Goal: Contribute content: Add original content to the website for others to see

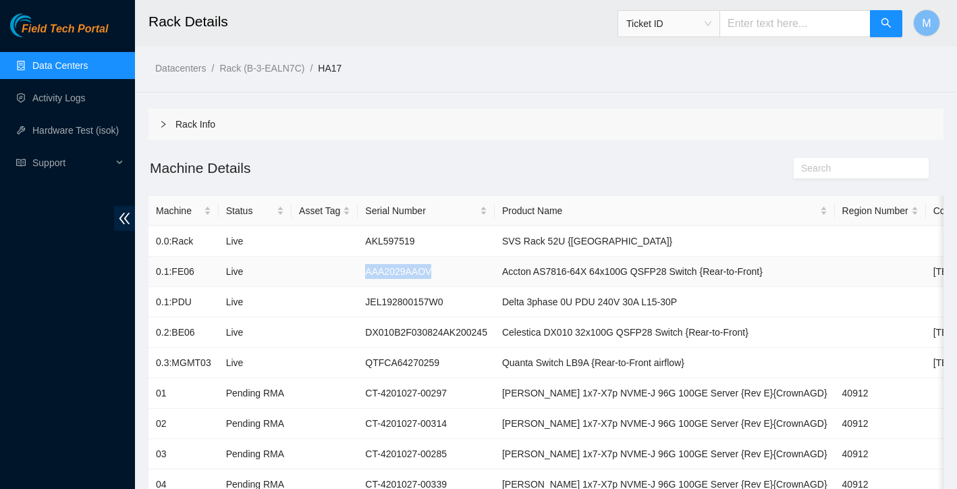
drag, startPoint x: 371, startPoint y: 273, endPoint x: 460, endPoint y: 266, distance: 89.4
click at [460, 266] on td "AAA2029AAOV" at bounding box center [426, 272] width 137 height 30
copy td "AAA2029AAOV"
click at [700, 24] on span "Ticket ID" at bounding box center [668, 24] width 85 height 20
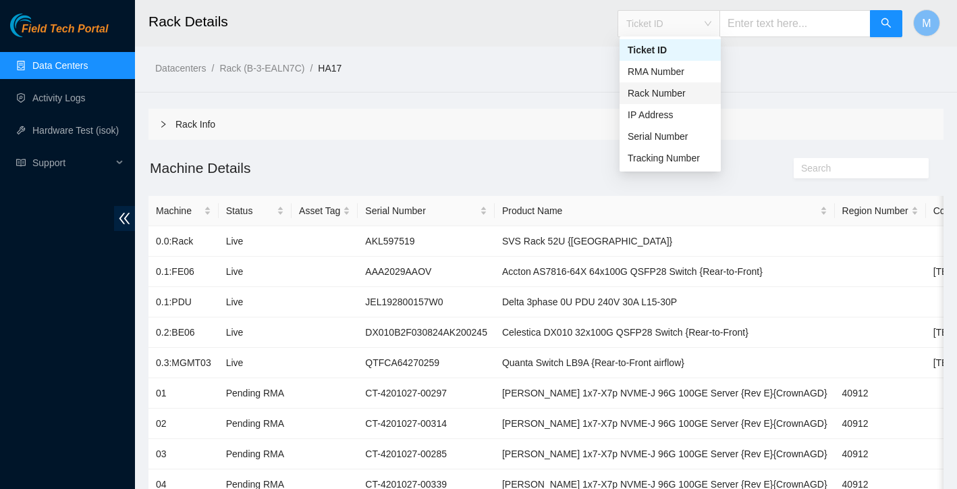
click at [672, 87] on div "Rack Number" at bounding box center [670, 93] width 85 height 15
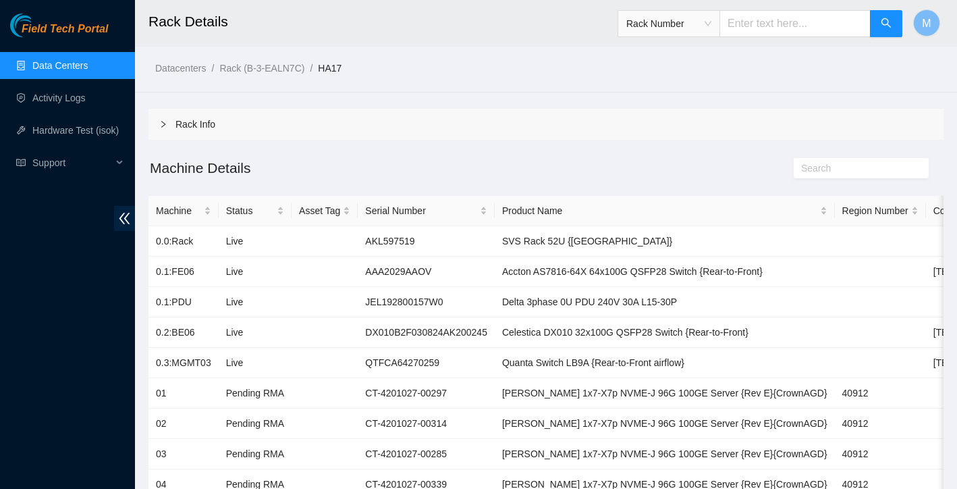
click at [753, 32] on input "text" at bounding box center [795, 23] width 151 height 27
type input "HA20"
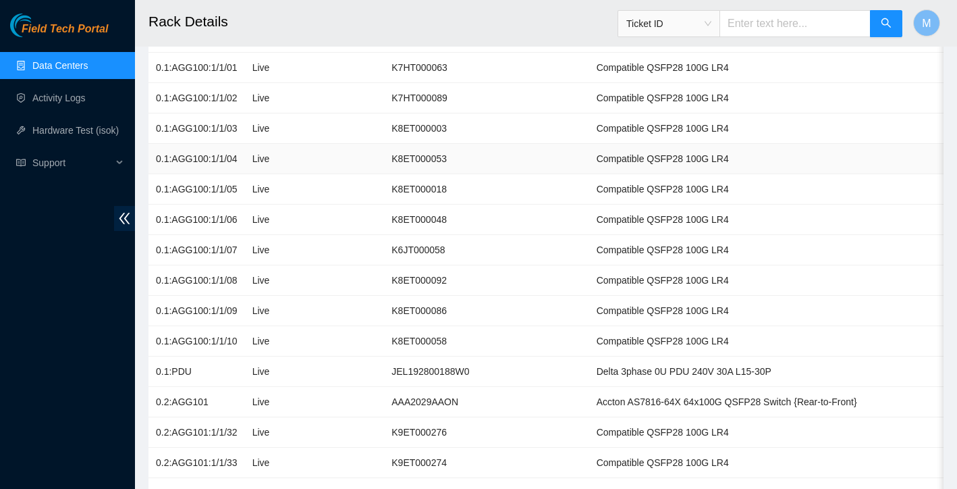
scroll to position [239, 0]
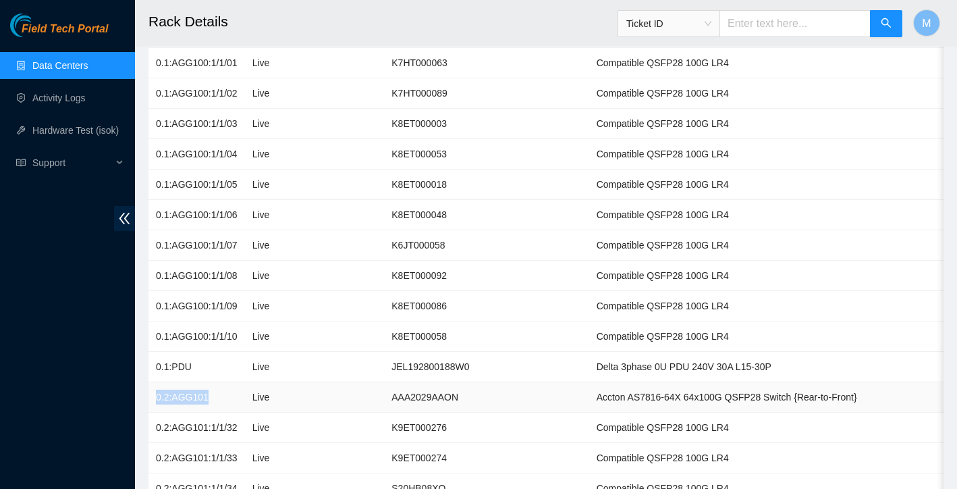
drag, startPoint x: 157, startPoint y: 398, endPoint x: 228, endPoint y: 402, distance: 71.0
click at [228, 401] on td "0.2:AGG101" at bounding box center [197, 397] width 97 height 30
copy td "0.2:AGG101"
drag, startPoint x: 399, startPoint y: 398, endPoint x: 477, endPoint y: 398, distance: 77.6
click at [477, 398] on td "AAA2029AAON" at bounding box center [486, 397] width 205 height 30
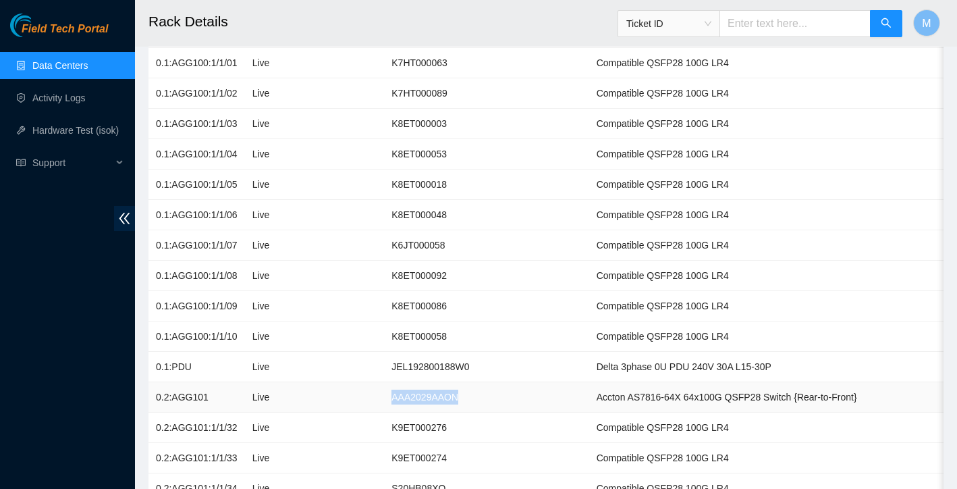
copy td "AAA2029AAON"
click at [72, 100] on link "Activity Logs" at bounding box center [58, 97] width 53 height 11
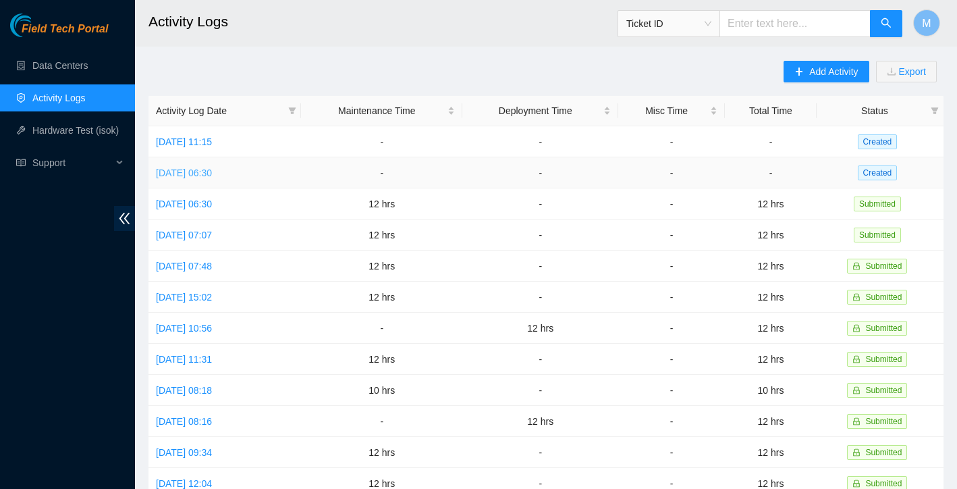
click at [212, 178] on link "[DATE] 06:30" at bounding box center [184, 172] width 56 height 11
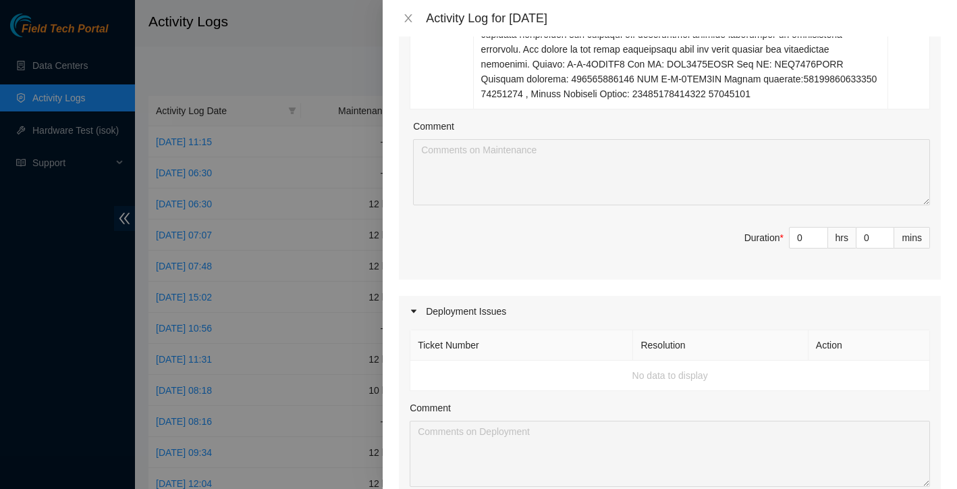
scroll to position [771, 0]
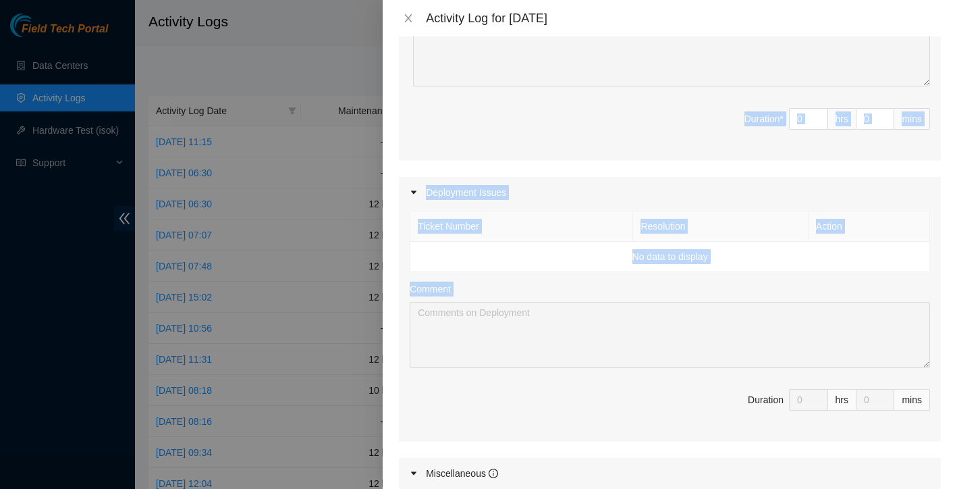
drag, startPoint x: 421, startPoint y: 76, endPoint x: 701, endPoint y: 415, distance: 440.2
click at [701, 415] on div "Maintenance Issues Ticket Number Resolution Action B-W-14SCNP1 Resolution: Othe…" at bounding box center [670, 55] width 542 height 1184
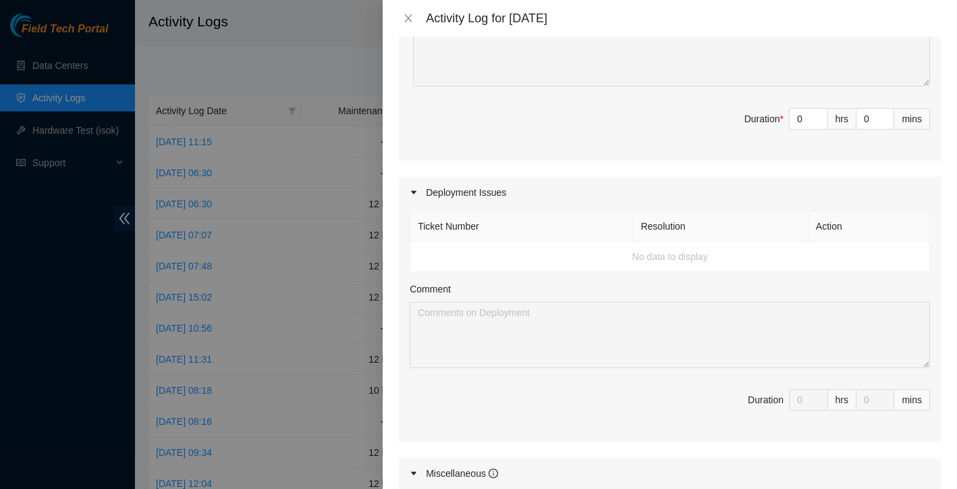
click at [346, 232] on div at bounding box center [478, 244] width 957 height 489
click at [254, 172] on div at bounding box center [478, 244] width 957 height 489
click at [406, 15] on icon "close" at bounding box center [408, 18] width 7 height 8
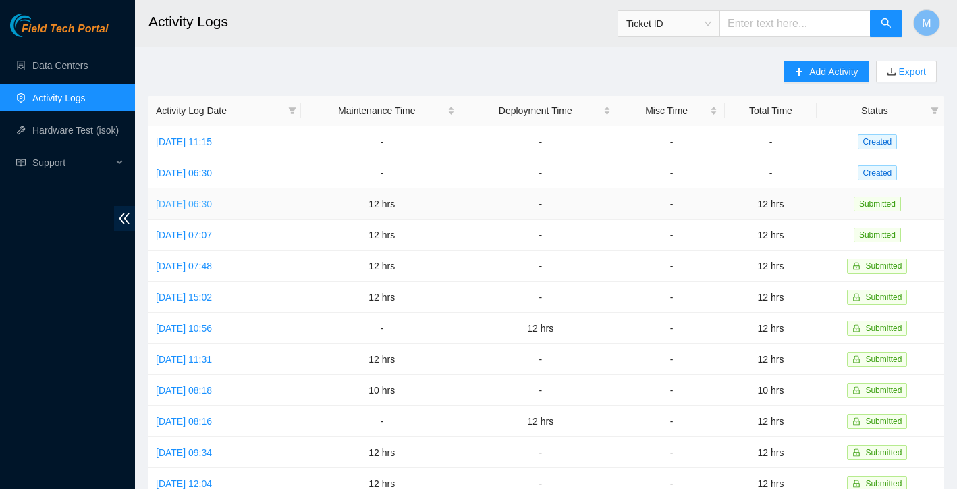
click at [212, 205] on link "[DATE] 06:30" at bounding box center [184, 203] width 56 height 11
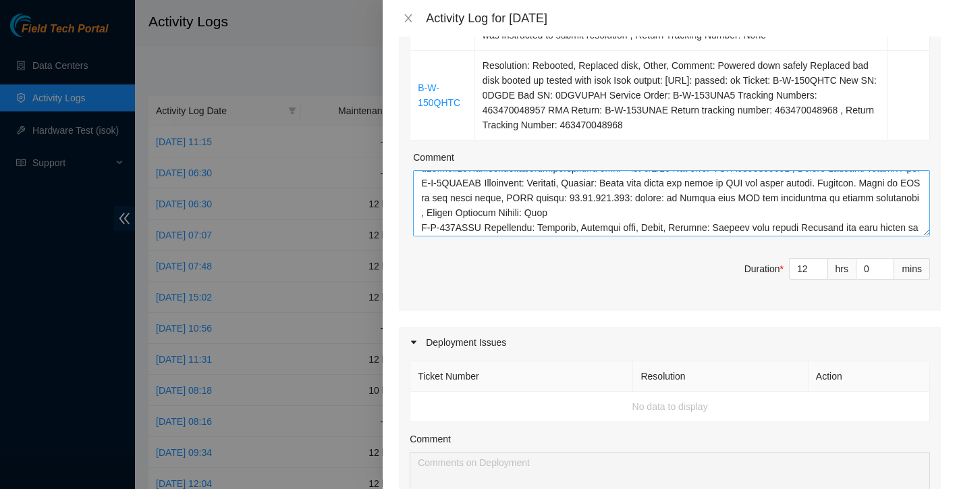
scroll to position [70, 0]
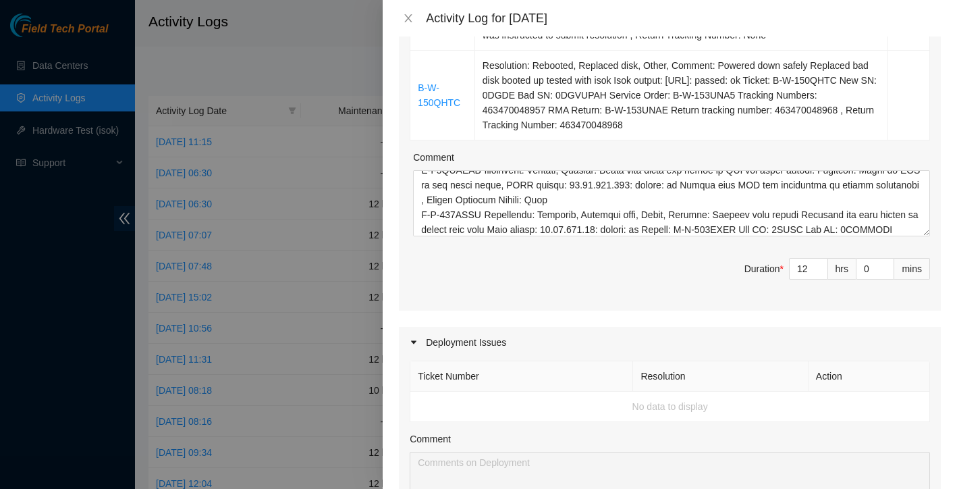
click at [324, 68] on div at bounding box center [478, 244] width 957 height 489
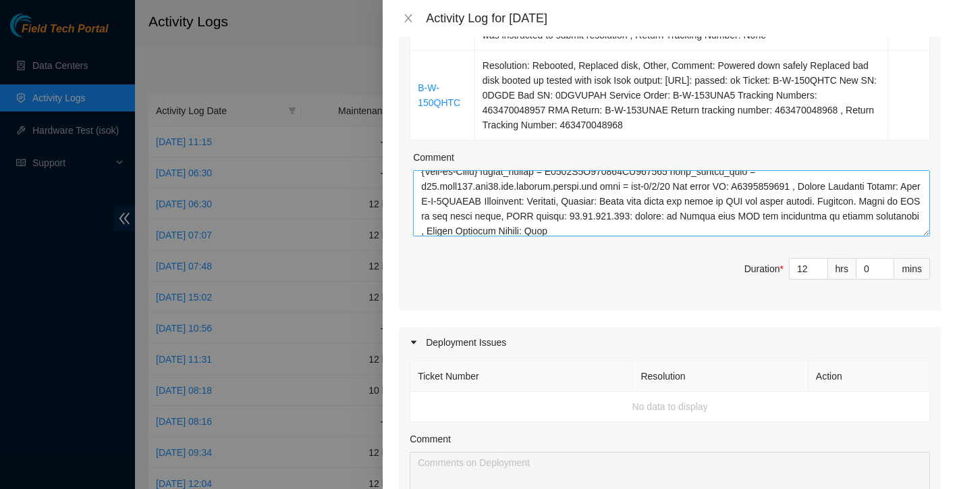
scroll to position [38, 0]
click at [409, 15] on icon "close" at bounding box center [408, 18] width 11 height 11
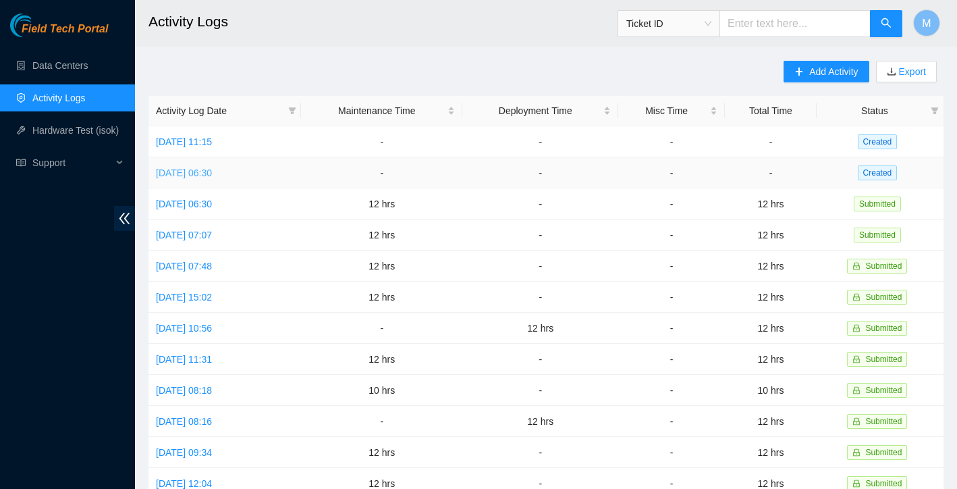
click at [212, 175] on link "[DATE] 06:30" at bounding box center [184, 172] width 56 height 11
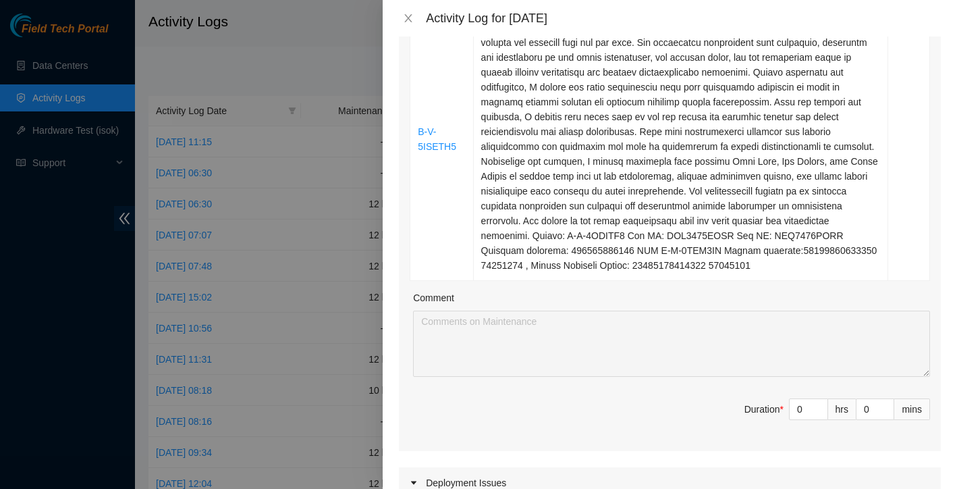
scroll to position [524, 0]
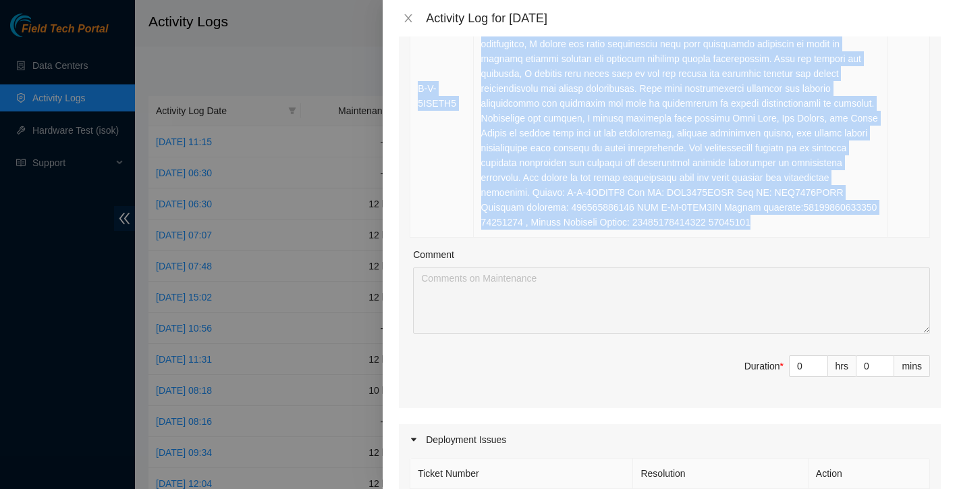
drag, startPoint x: 421, startPoint y: 110, endPoint x: 670, endPoint y: 250, distance: 286.2
click at [670, 238] on tbody "B-W-14SCNP1 Resolution: Other, Rebooted, Comment: Replaced PSU booted up checke…" at bounding box center [670, 13] width 520 height 448
copy tbody "L-I-50DOLO0 Sitametcon: Adipi, Elitsedd, Eiusmod: Temporin UTL etdolo ma aliqua…"
click at [814, 376] on span "Decrease Value" at bounding box center [820, 370] width 15 height 12
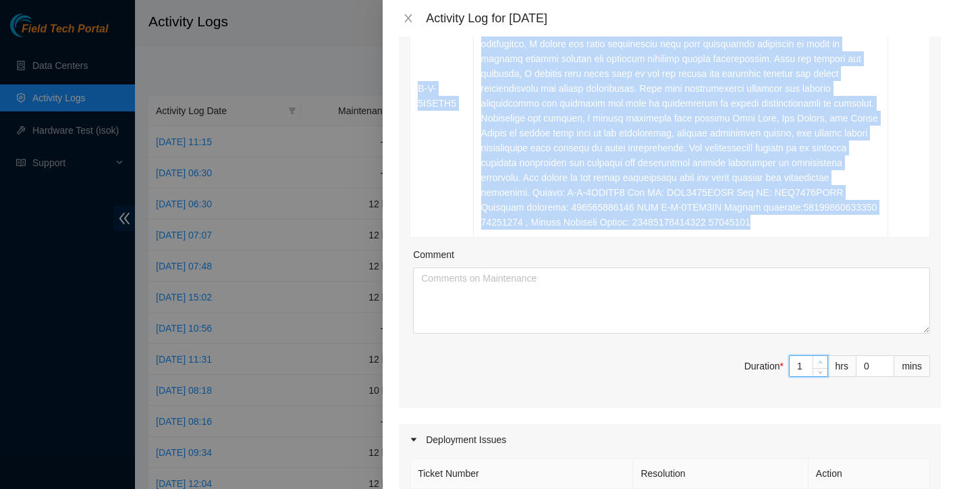
type input "1"
click at [823, 367] on span "up" at bounding box center [821, 362] width 8 height 8
type input "2"
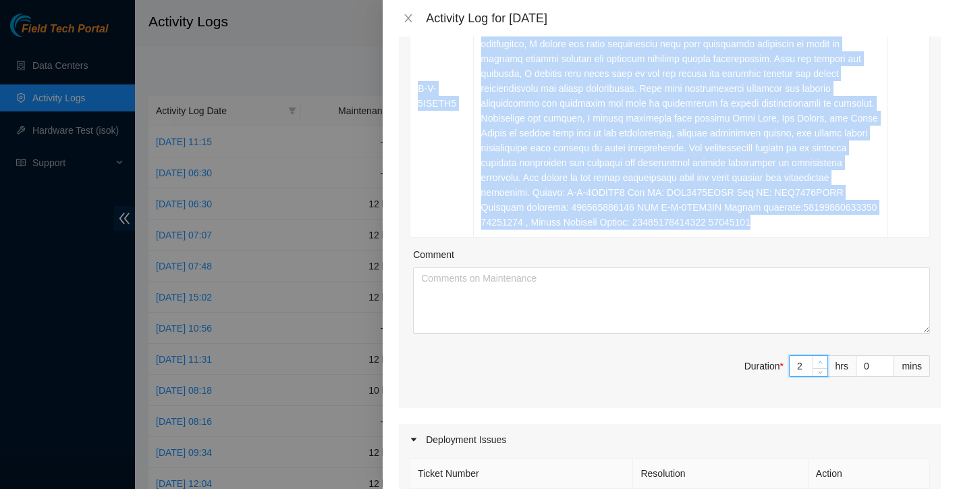
click at [823, 367] on span "up" at bounding box center [821, 362] width 8 height 8
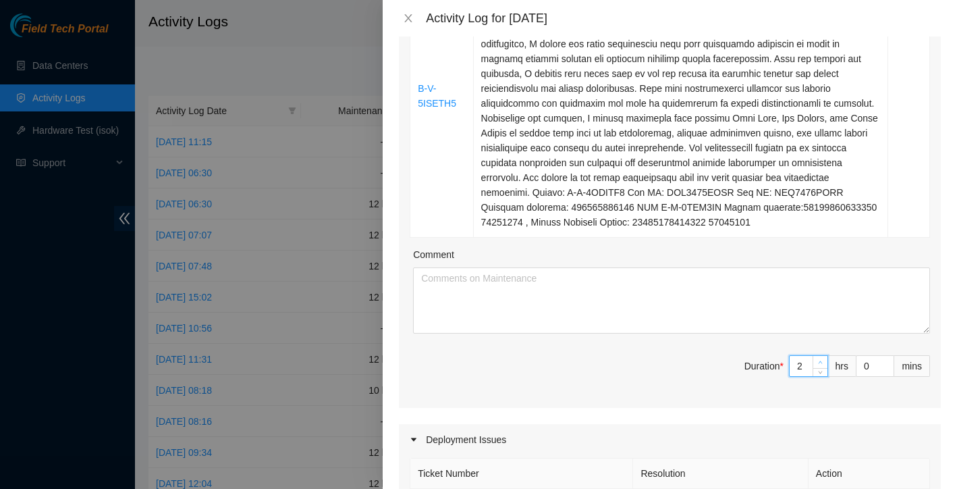
type input "3"
click at [823, 367] on span "up" at bounding box center [821, 362] width 8 height 8
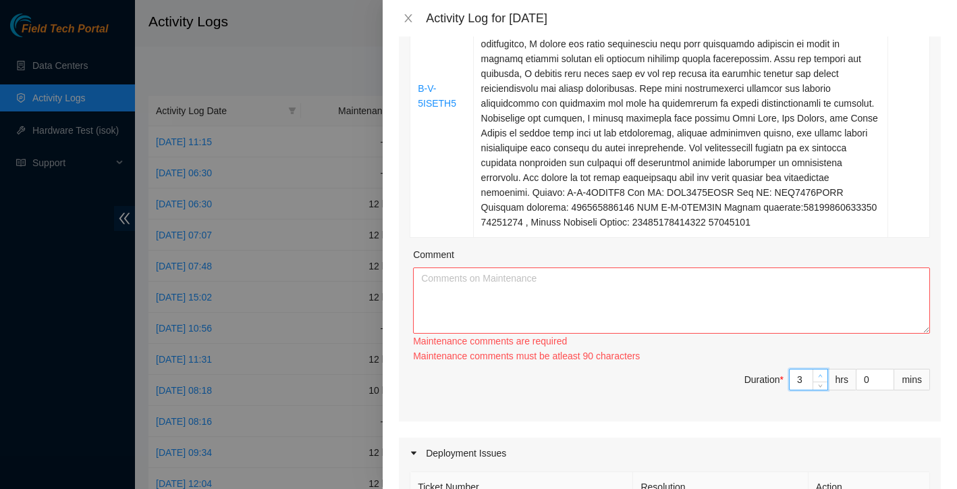
type input "4"
click at [823, 388] on div "4" at bounding box center [808, 380] width 39 height 22
click at [823, 388] on div "Ticket Number Resolution Action B-W-14SCNP1 Resolution: Other, Rebooted, Commen…" at bounding box center [670, 81] width 542 height 680
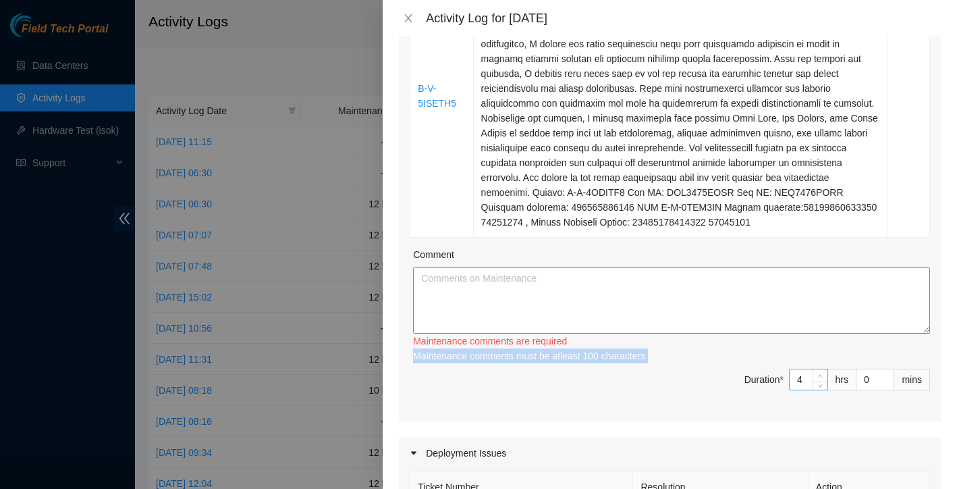
click at [823, 363] on div "Maintenance comments must be atleast 100 characters" at bounding box center [671, 355] width 517 height 15
type input "5"
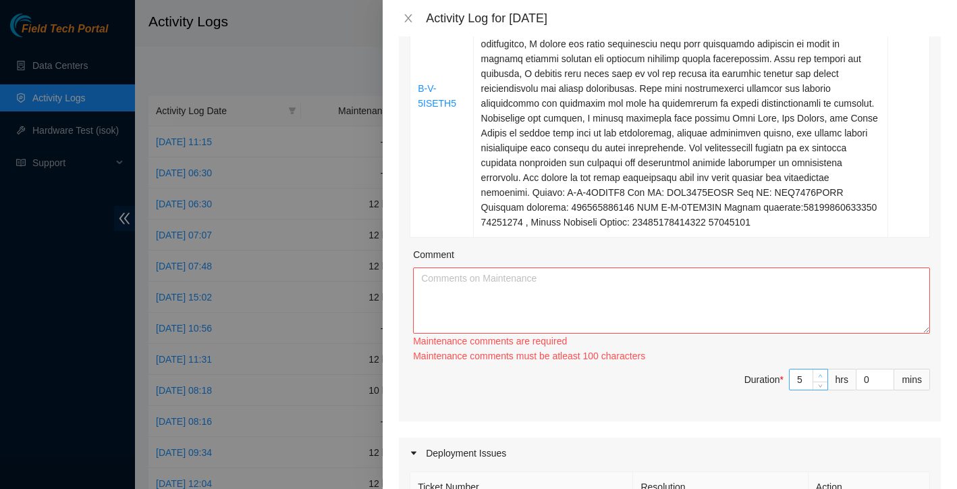
click at [820, 378] on icon "up" at bounding box center [820, 375] width 5 height 5
type input "6"
click at [820, 378] on icon "up" at bounding box center [820, 375] width 5 height 5
type input "7"
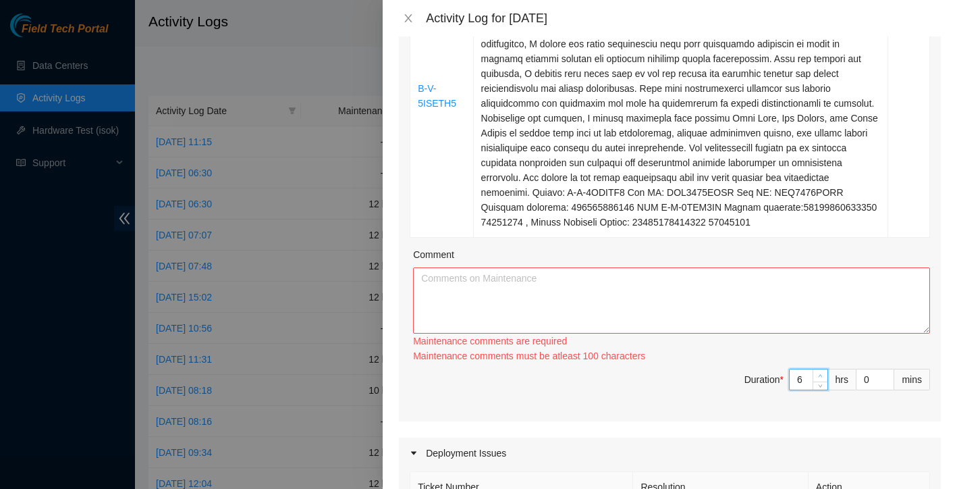
type input "7"
click at [820, 378] on icon "up" at bounding box center [820, 375] width 5 height 5
type input "8"
click at [820, 378] on icon "up" at bounding box center [820, 375] width 5 height 5
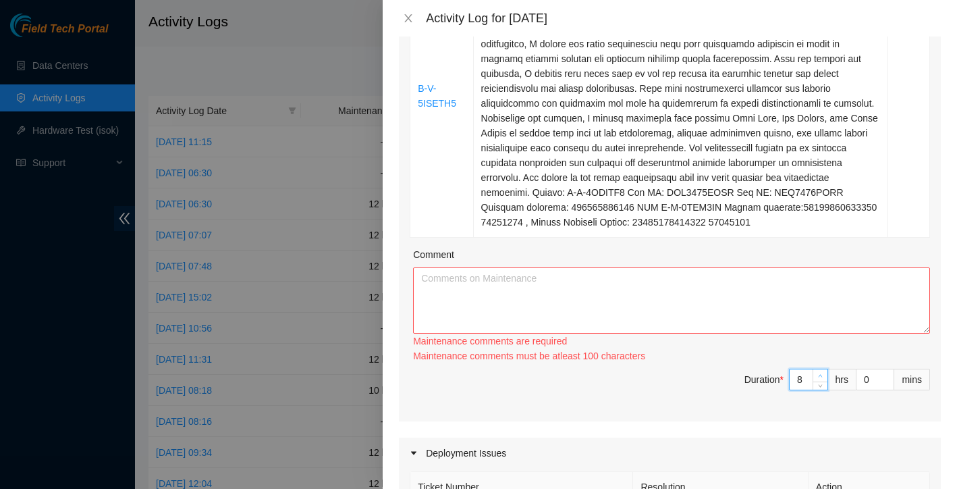
type input "9"
click at [820, 378] on icon "up" at bounding box center [820, 375] width 5 height 5
type input "10"
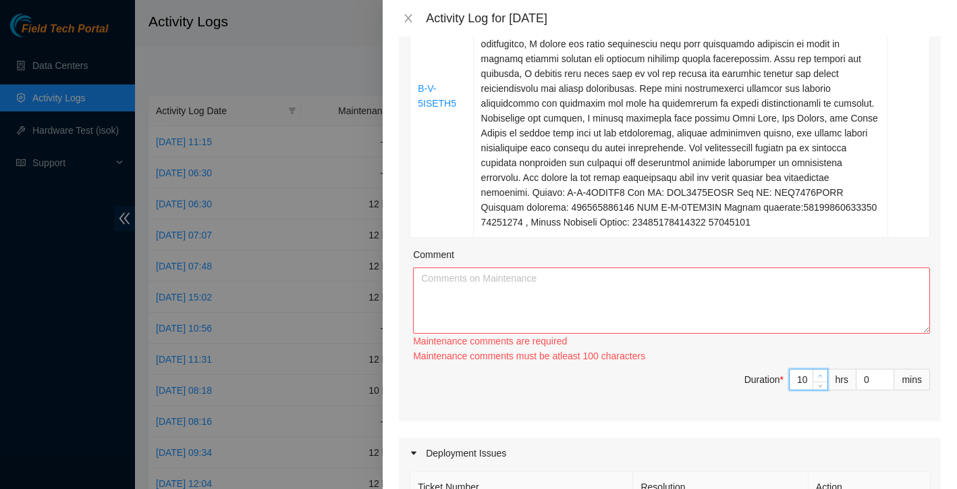
click at [820, 378] on icon "up" at bounding box center [820, 375] width 5 height 5
type input "11"
click at [820, 378] on icon "up" at bounding box center [820, 375] width 5 height 5
type input "12"
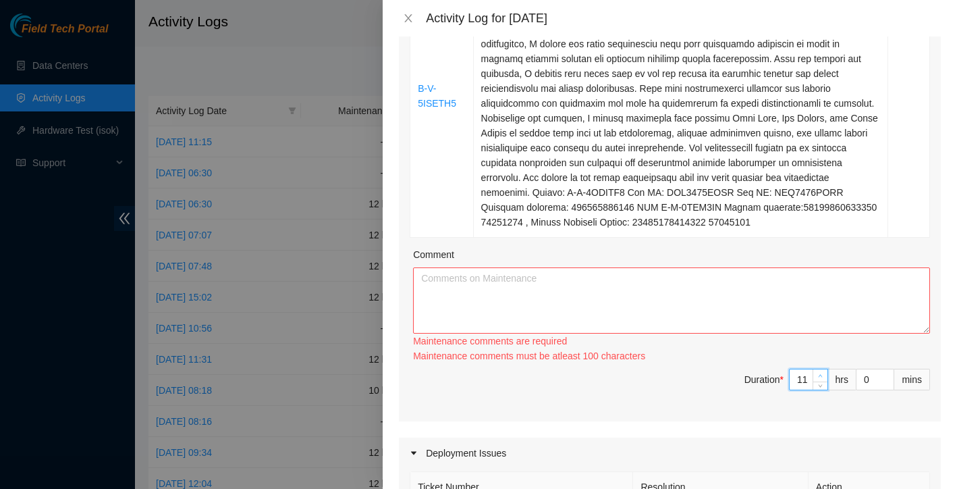
type input "12"
click at [820, 378] on icon "up" at bounding box center [820, 375] width 5 height 5
click at [715, 333] on textarea "Comment" at bounding box center [671, 300] width 517 height 66
paste textarea "On [DATE], I worked at both QTS [PERSON_NAME] and TierPoint [GEOGRAPHIC_DATA], …"
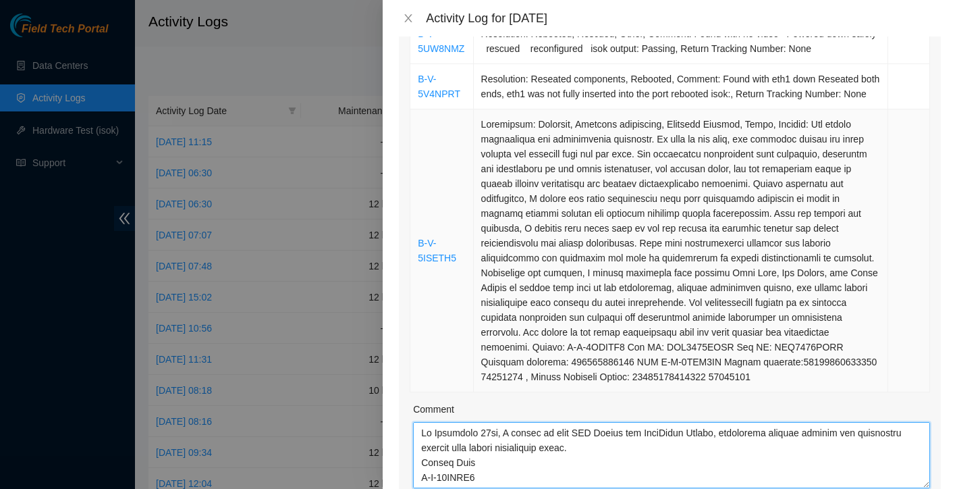
scroll to position [455, 0]
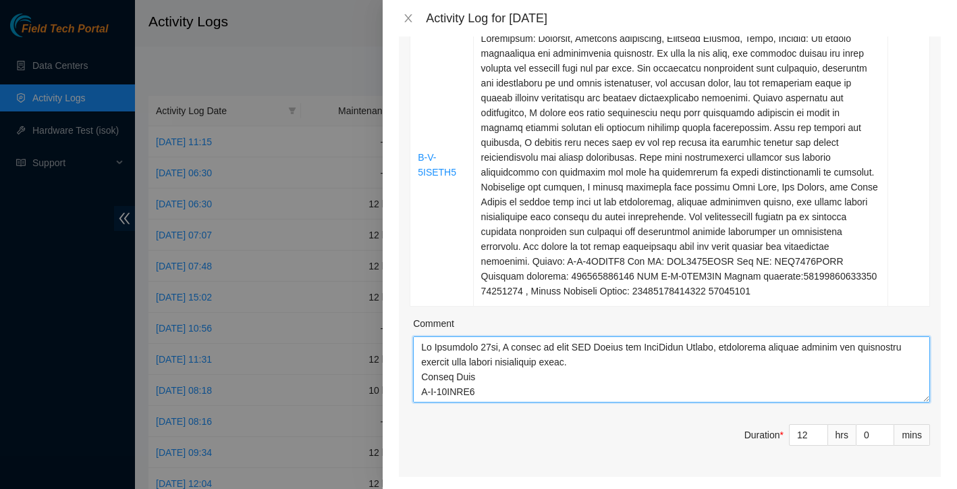
drag, startPoint x: 514, startPoint y: 375, endPoint x: 417, endPoint y: 363, distance: 97.9
click at [417, 363] on textarea "Comment" at bounding box center [671, 369] width 517 height 66
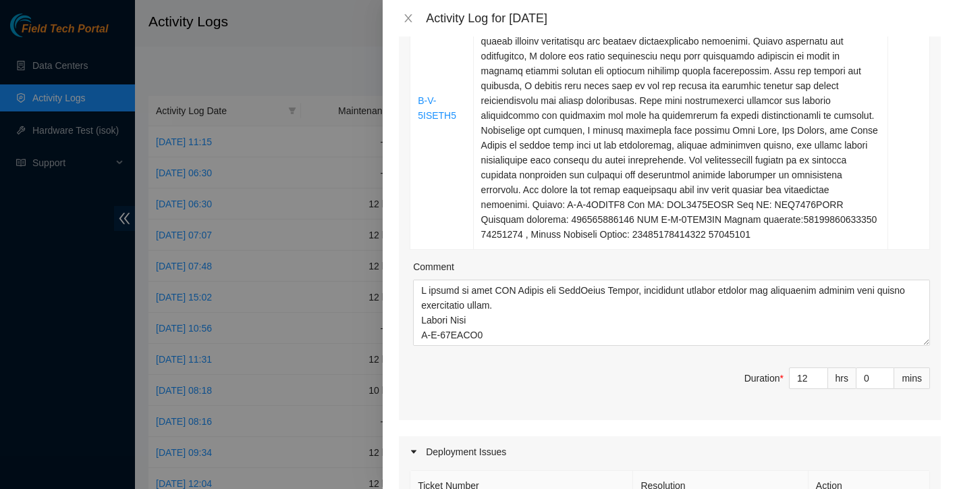
scroll to position [523, 0]
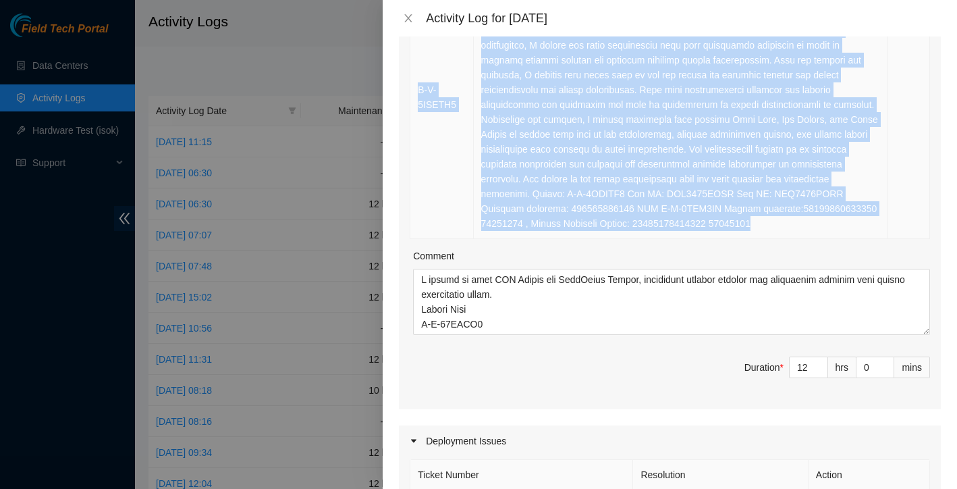
drag, startPoint x: 421, startPoint y: 165, endPoint x: 579, endPoint y: 246, distance: 177.2
click at [579, 239] on tbody "B-W-14SCNP1 Resolution: Other, Rebooted, Comment: Replaced PSU booted up checke…" at bounding box center [670, 15] width 520 height 448
copy tbody "L-I-50DOLO0 Sitametcon: Adipi, Elitsedd, Eiusmod: Temporin UTL etdolo ma aliqua…"
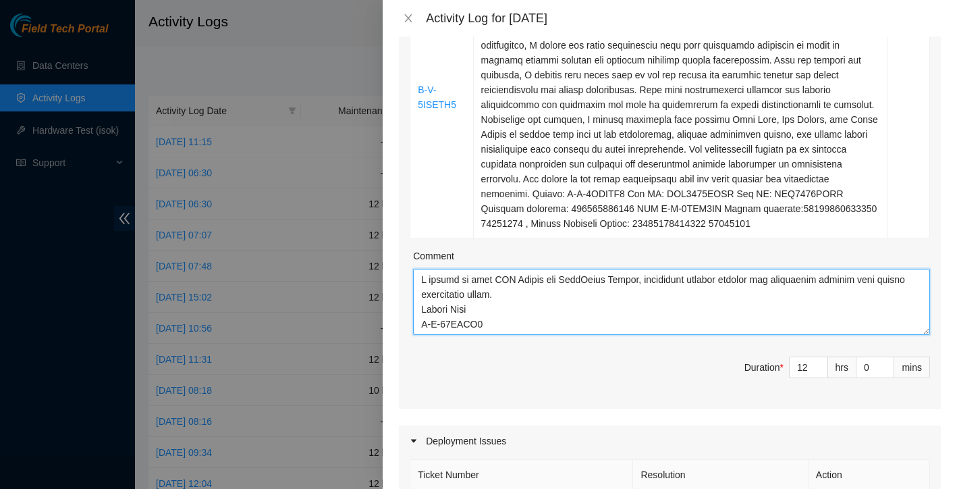
click at [441, 312] on textarea "Comment" at bounding box center [671, 302] width 517 height 66
paste textarea "L-I-36DOLO4 Sitametcon: Adipi, Elitsedd, Eiusmod: Temporin UTL etdolo ma aliqua…"
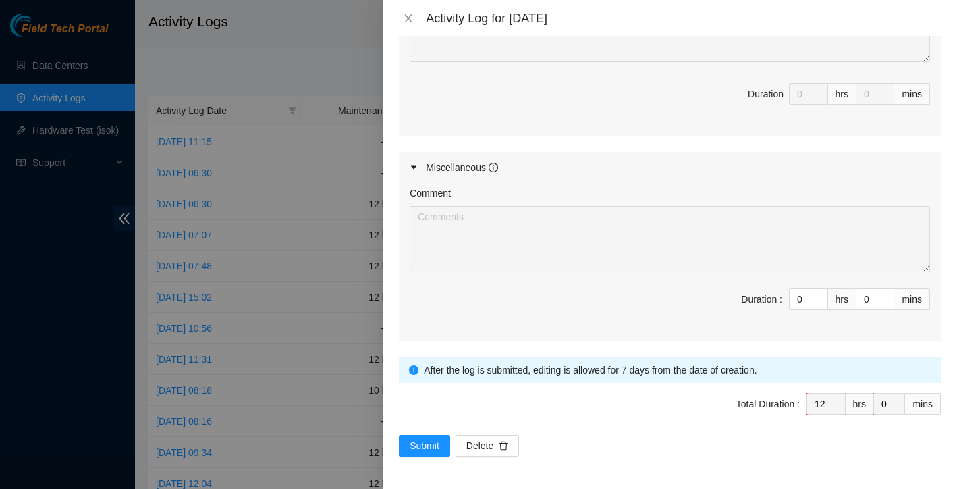
scroll to position [1102, 0]
type textarea "L-I-25DOLO4 Sitametcon: Adipi, Elitsedd, Eiusmod: Temporin UTL etdolo ma aliqua…"
click at [433, 444] on span "Submit" at bounding box center [425, 445] width 30 height 15
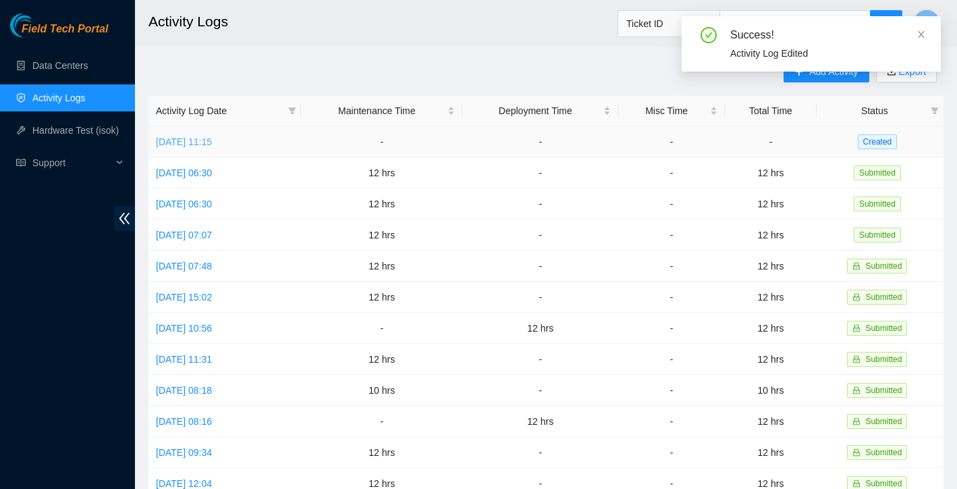
click at [212, 142] on link "[DATE] 11:15" at bounding box center [184, 141] width 56 height 11
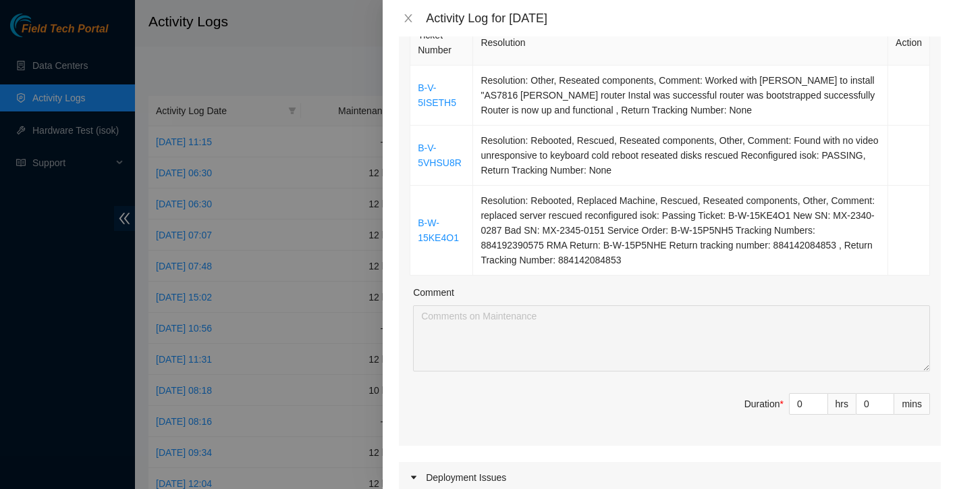
scroll to position [165, 0]
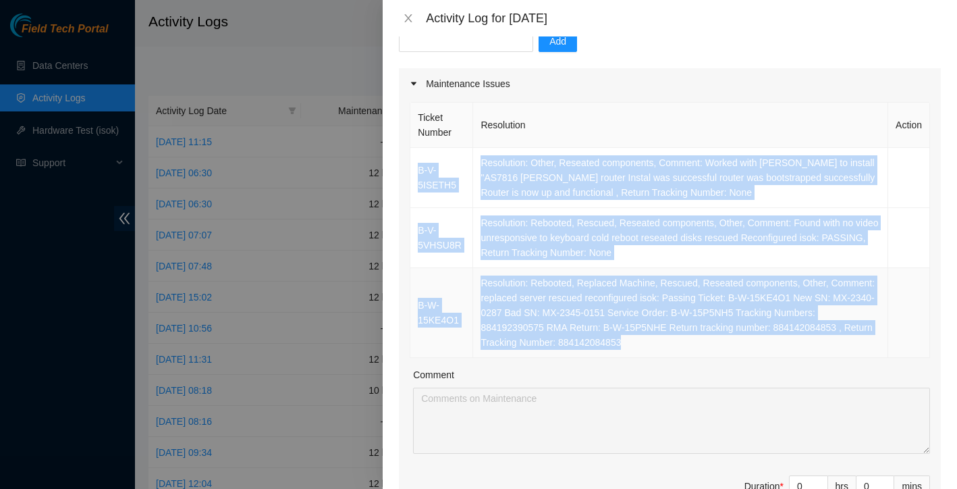
drag, startPoint x: 419, startPoint y: 134, endPoint x: 750, endPoint y: 329, distance: 383.7
click at [750, 329] on tbody "B-V-5ISETH5 Resolution: Other, Reseated components, Comment: Worked with [PERSO…" at bounding box center [670, 253] width 520 height 210
copy tbody "B-V-5ISETH5 Resolution: Other, Reseated components, Comment: Worked with [PERSO…"
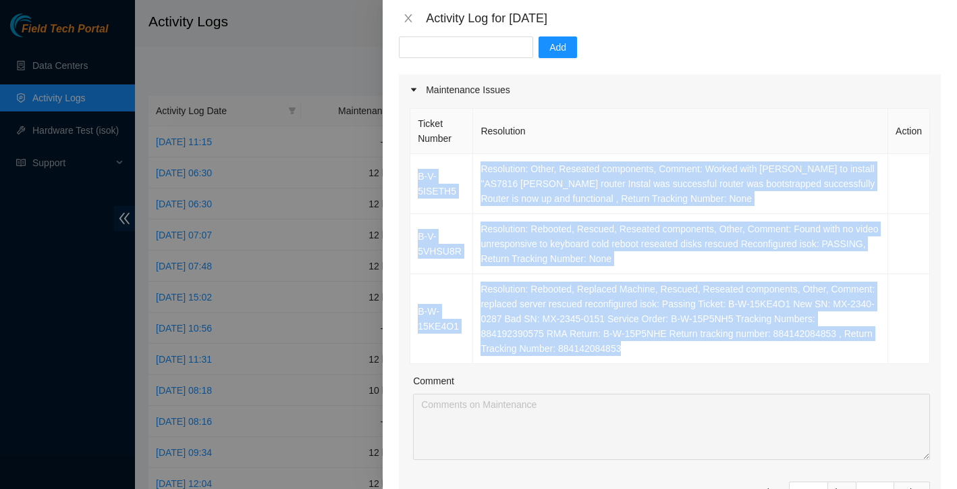
scroll to position [201, 0]
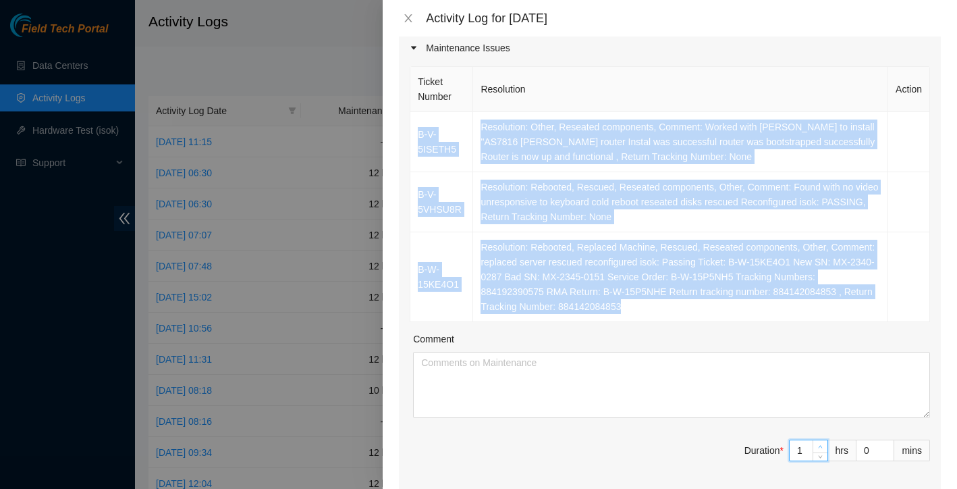
type input "1"
click at [817, 443] on span "up" at bounding box center [821, 447] width 8 height 8
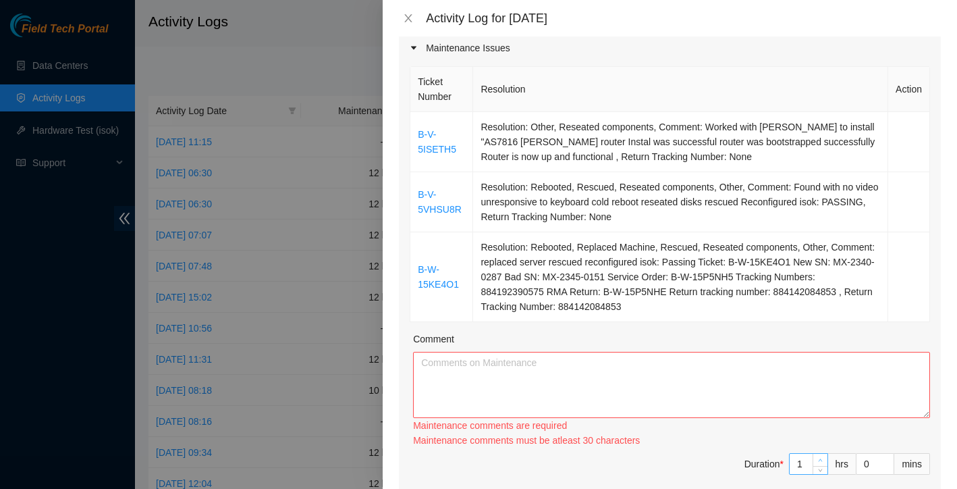
click at [816, 433] on div "Maintenance comments must be atleast 30 characters" at bounding box center [671, 440] width 517 height 15
type input "2"
click at [819, 458] on icon "up" at bounding box center [820, 460] width 5 height 5
type input "3"
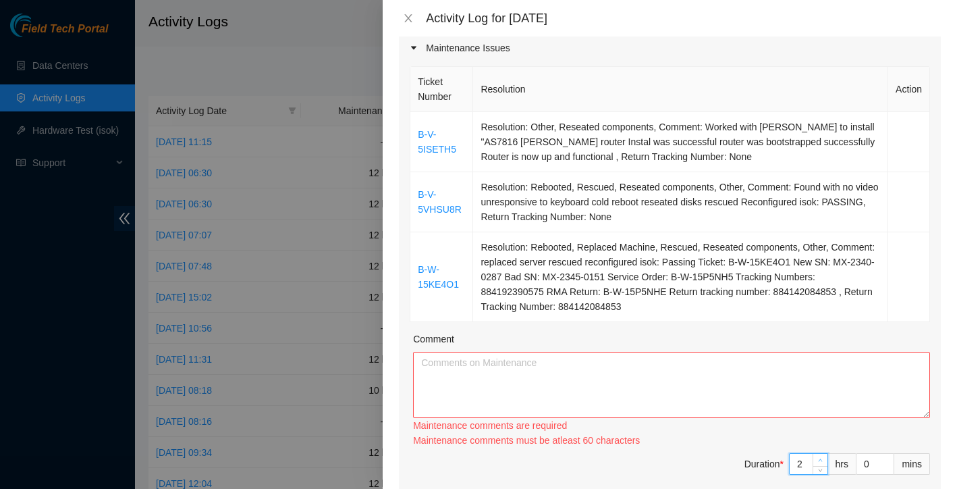
type input "3"
click at [819, 456] on span "up" at bounding box center [821, 460] width 8 height 8
type input "4"
click at [819, 458] on icon "up" at bounding box center [820, 460] width 5 height 5
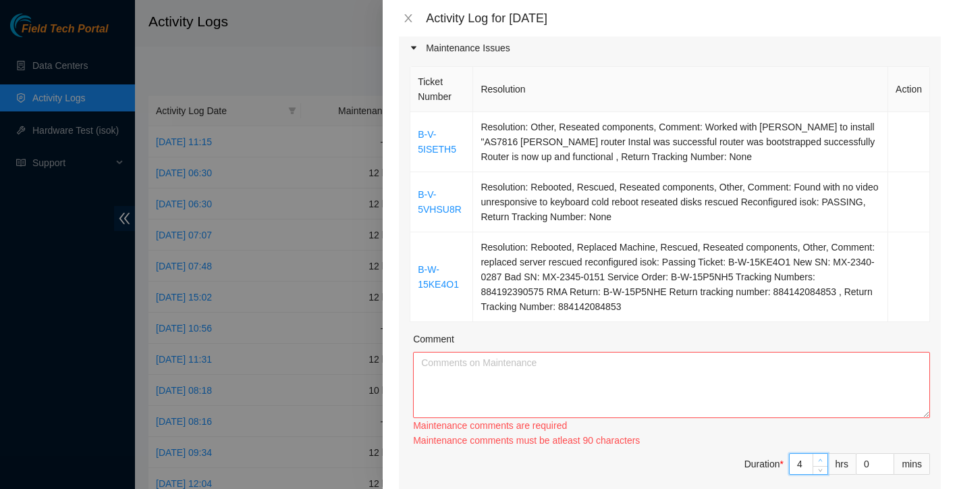
type input "5"
click at [819, 458] on icon "up" at bounding box center [820, 460] width 5 height 5
type input "6"
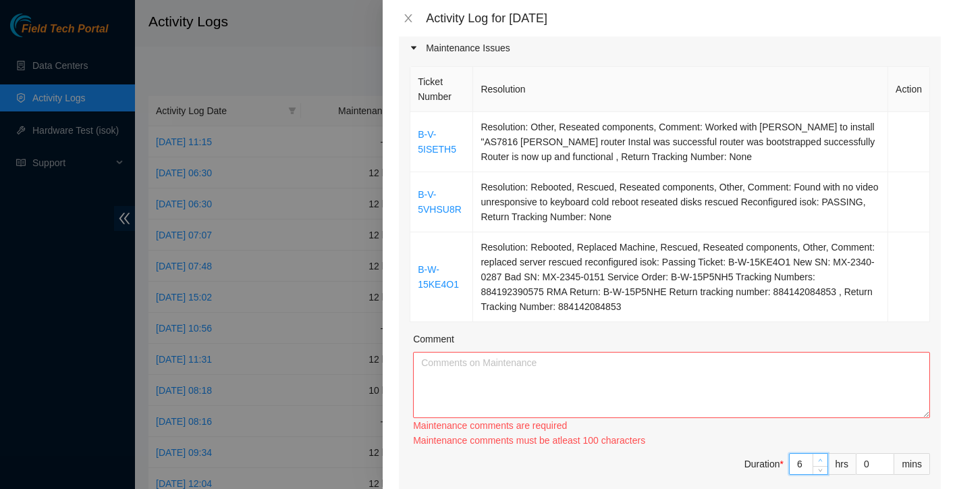
click at [819, 458] on icon "up" at bounding box center [820, 460] width 5 height 5
type input "7"
click at [819, 458] on icon "up" at bounding box center [820, 460] width 5 height 5
type input "8"
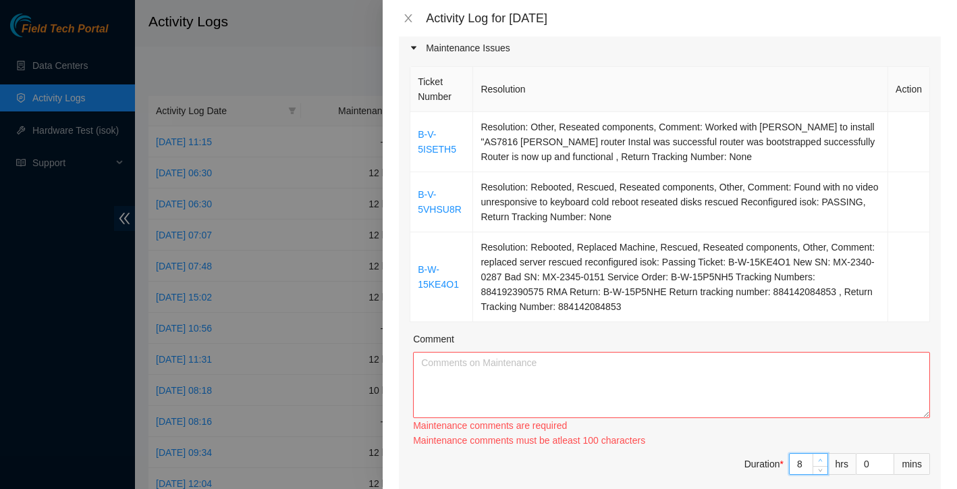
type input "8"
click at [819, 458] on icon "up" at bounding box center [820, 460] width 5 height 5
type input "9"
click at [819, 458] on icon "up" at bounding box center [820, 460] width 5 height 5
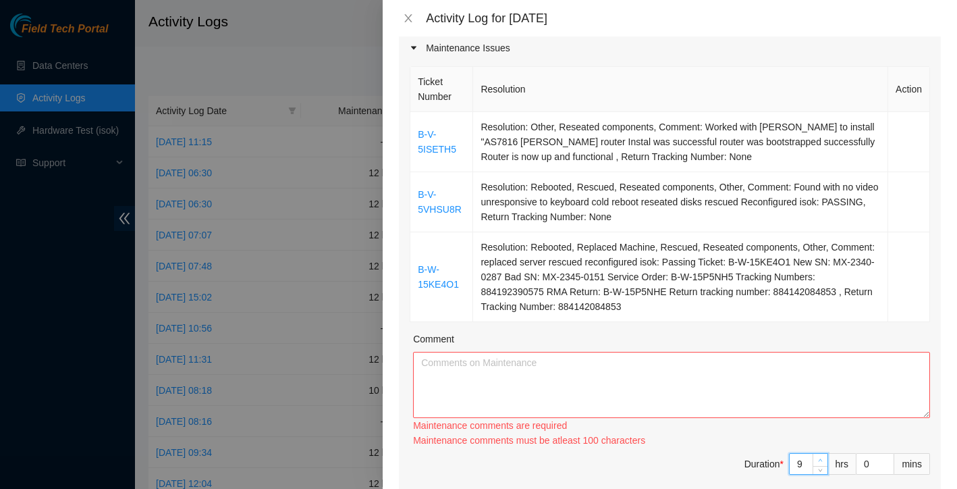
type input "10"
click at [819, 458] on icon "up" at bounding box center [820, 460] width 5 height 5
type input "11"
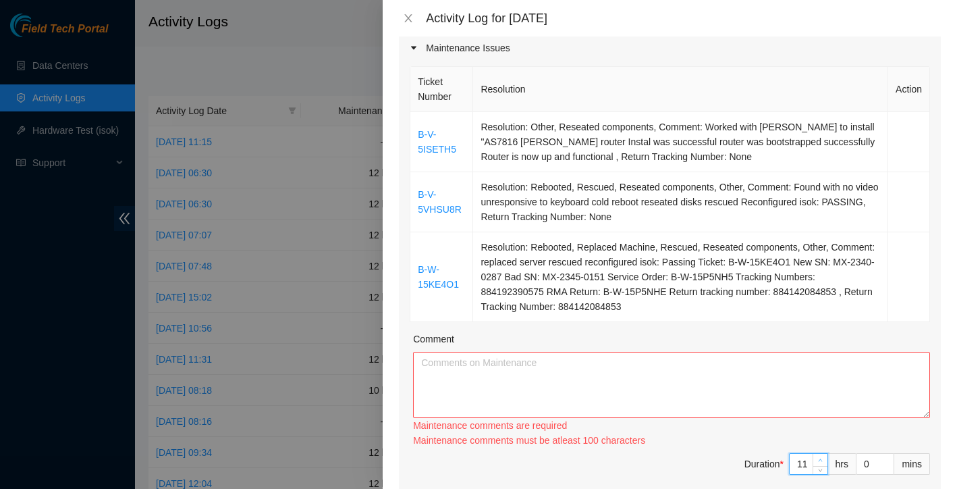
click at [819, 458] on icon "up" at bounding box center [820, 460] width 5 height 5
type input "12"
click at [819, 458] on icon "up" at bounding box center [820, 460] width 5 height 5
click at [667, 375] on textarea "Comment" at bounding box center [671, 385] width 517 height 66
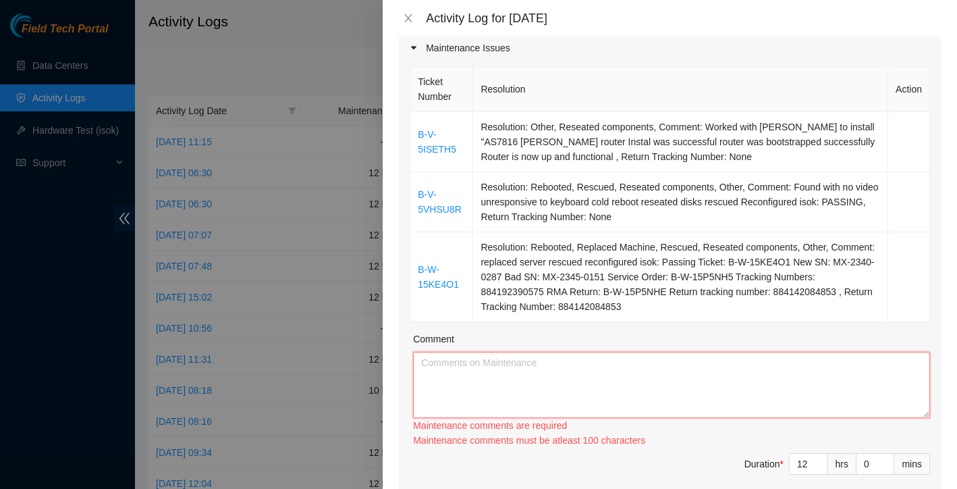
paste textarea "I worked across QTS Irving and TierPoint [GEOGRAPHIC_DATA], addressing multiple…"
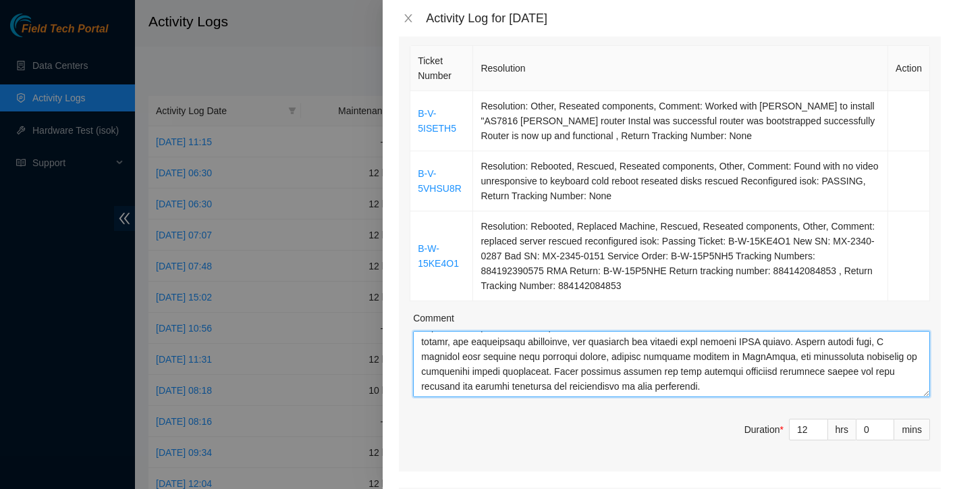
scroll to position [228, 0]
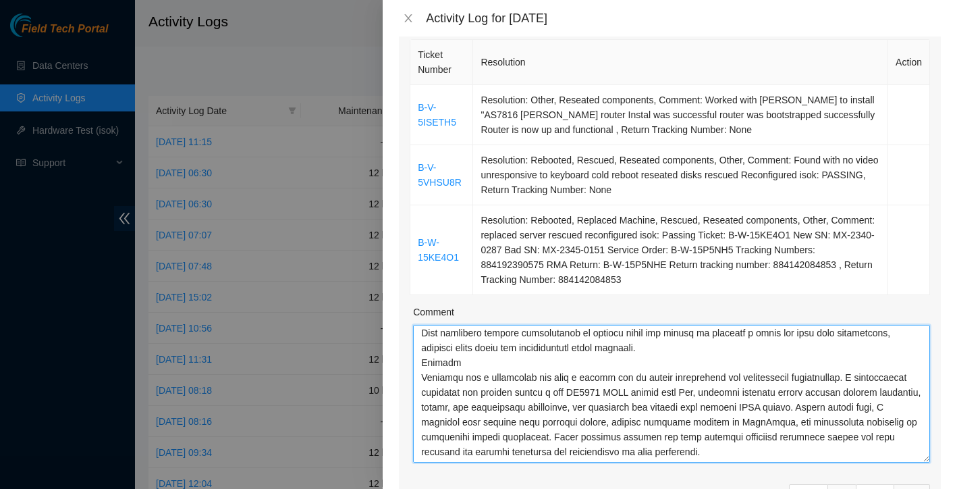
click at [957, 472] on html "Field Tech Portal Data Centers Activity Logs Hardware Test (isok) Support Activ…" at bounding box center [478, 244] width 957 height 489
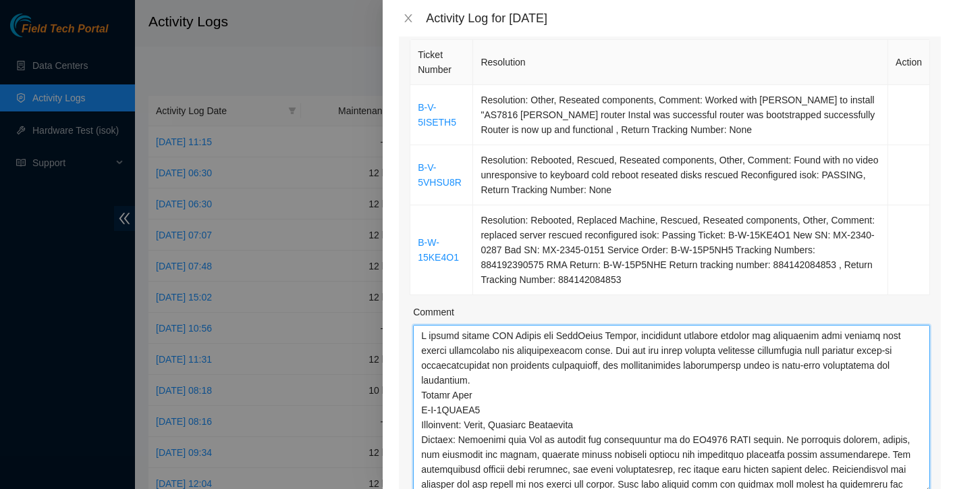
scroll to position [0, 0]
click at [419, 325] on textarea "Comment" at bounding box center [671, 409] width 517 height 169
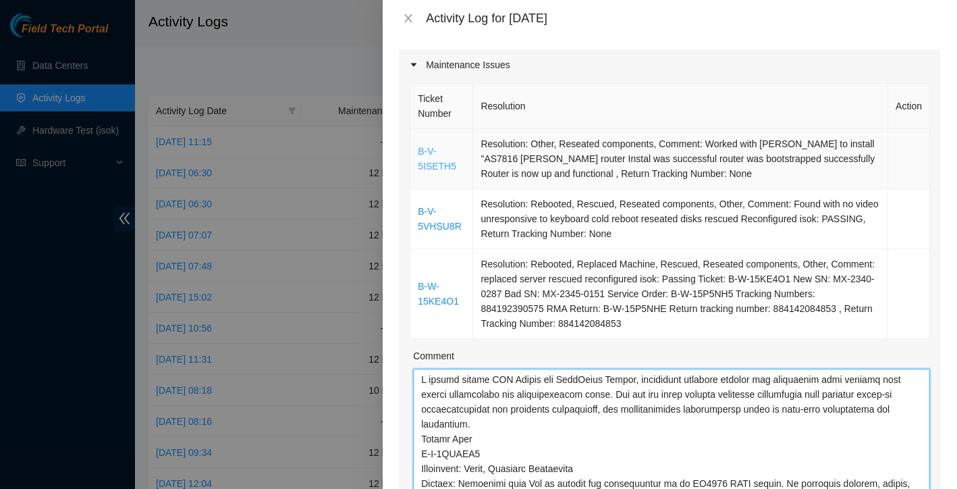
scroll to position [183, 0]
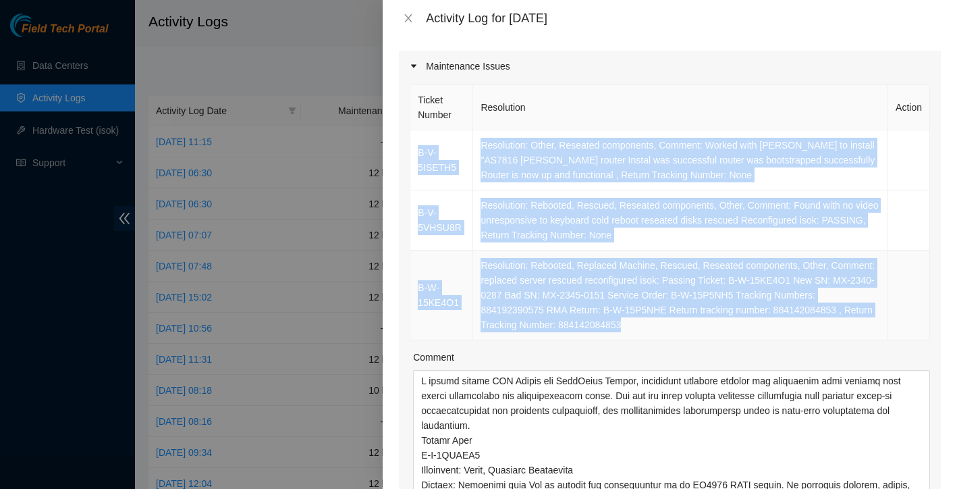
drag, startPoint x: 420, startPoint y: 119, endPoint x: 809, endPoint y: 304, distance: 431.5
click at [809, 304] on tbody "B-V-5ISETH5 Resolution: Other, Reseated components, Comment: Worked with [PERSO…" at bounding box center [670, 235] width 520 height 210
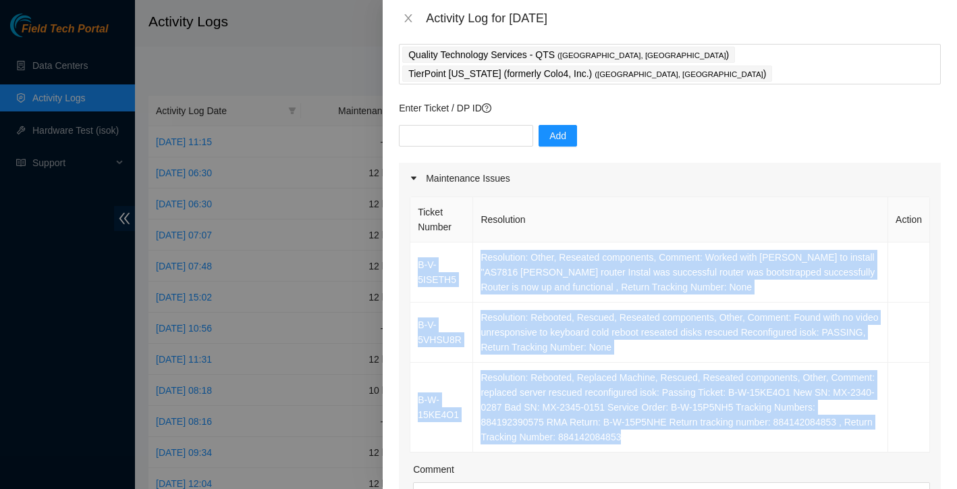
scroll to position [128, 0]
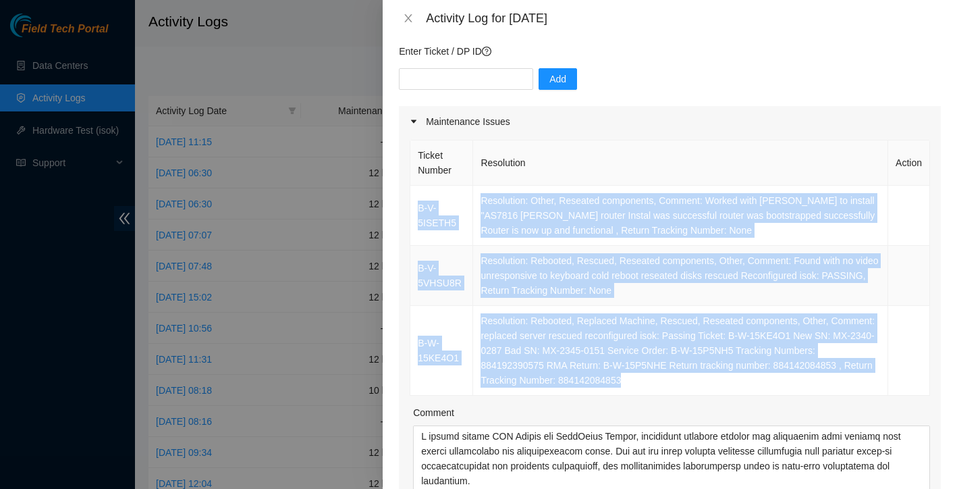
copy tbody "B-V-5ISETH5 Resolution: Other, Reseated components, Comment: Worked with [PERSO…"
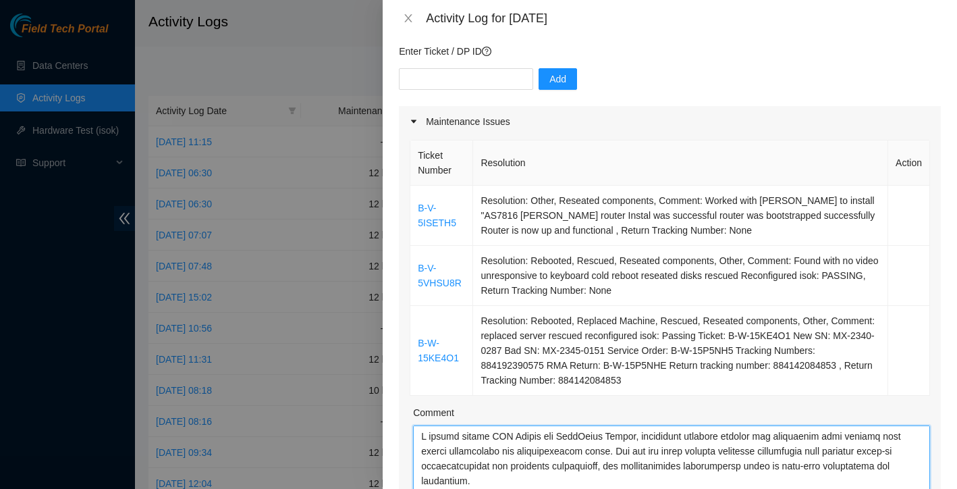
paste textarea "B-V-5ISETH5 Resolution: Other, Reseated components, Comment: Worked with [PERSO…"
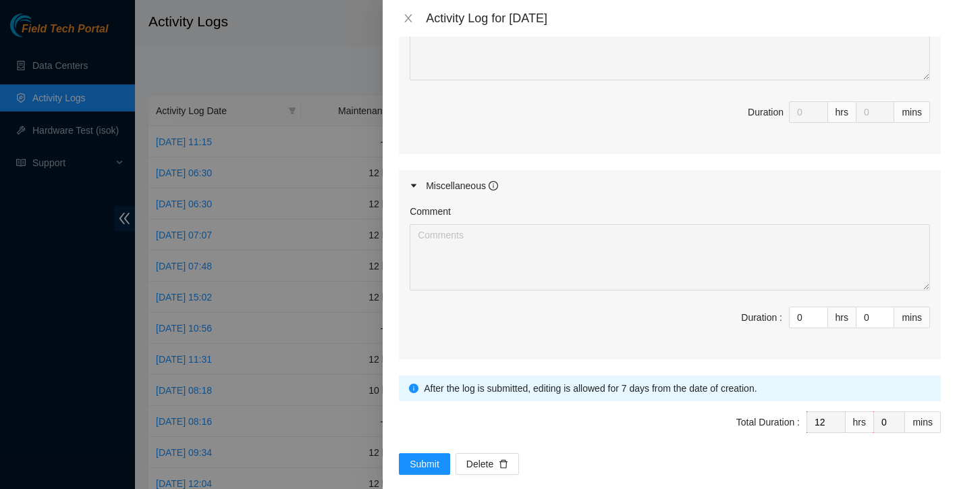
scroll to position [922, 0]
type textarea "B-V-5ISETH5 Resolution: Other, Reseated components, Comment: Worked with [PERSO…"
click at [416, 457] on span "Submit" at bounding box center [425, 464] width 30 height 15
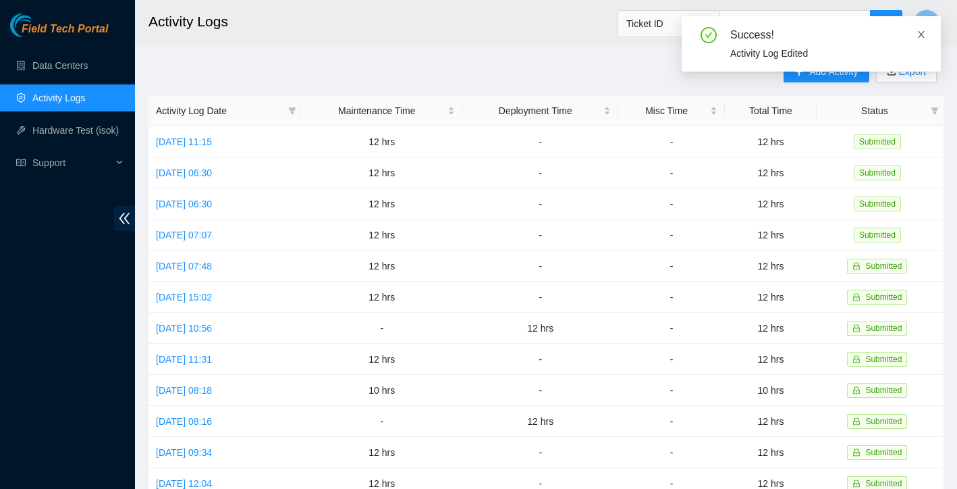
click at [922, 35] on icon "close" at bounding box center [921, 34] width 7 height 7
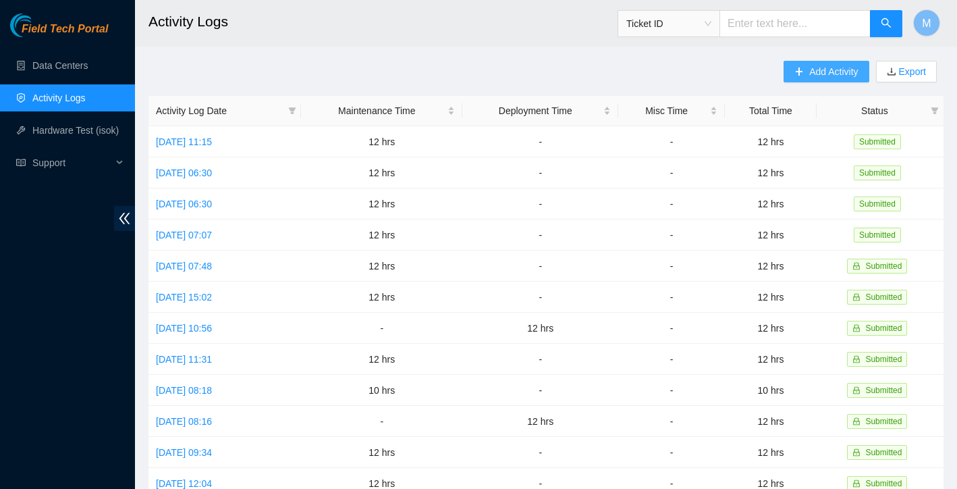
click at [813, 69] on span "Add Activity" at bounding box center [833, 71] width 49 height 15
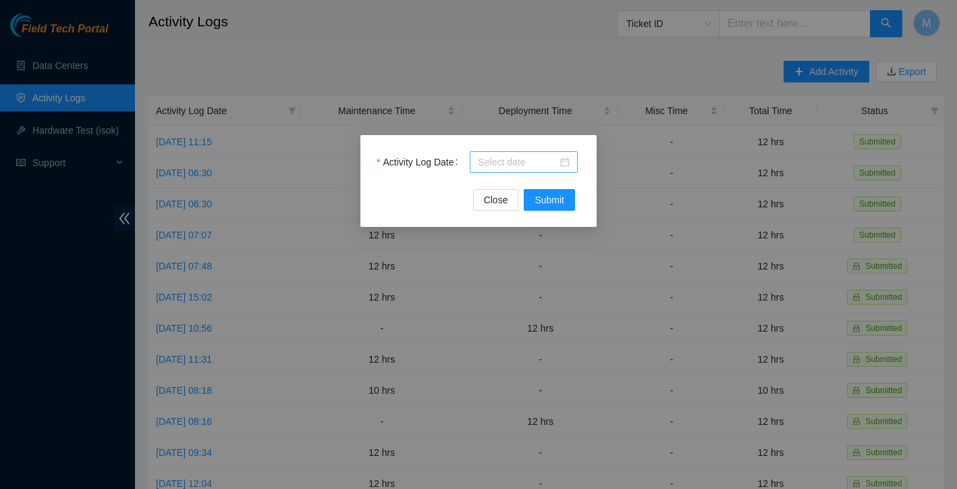
click at [566, 162] on div at bounding box center [524, 162] width 92 height 15
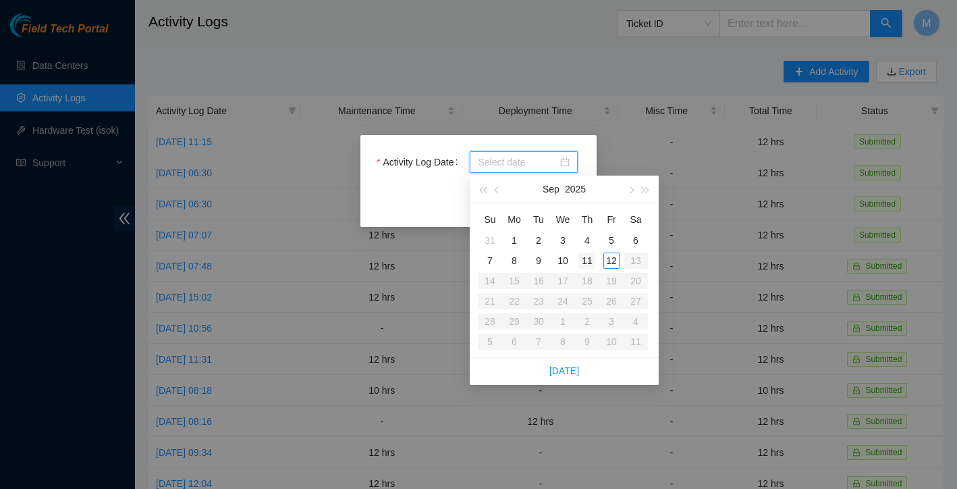
type input "[DATE]"
click at [613, 259] on div "12" at bounding box center [612, 260] width 16 height 16
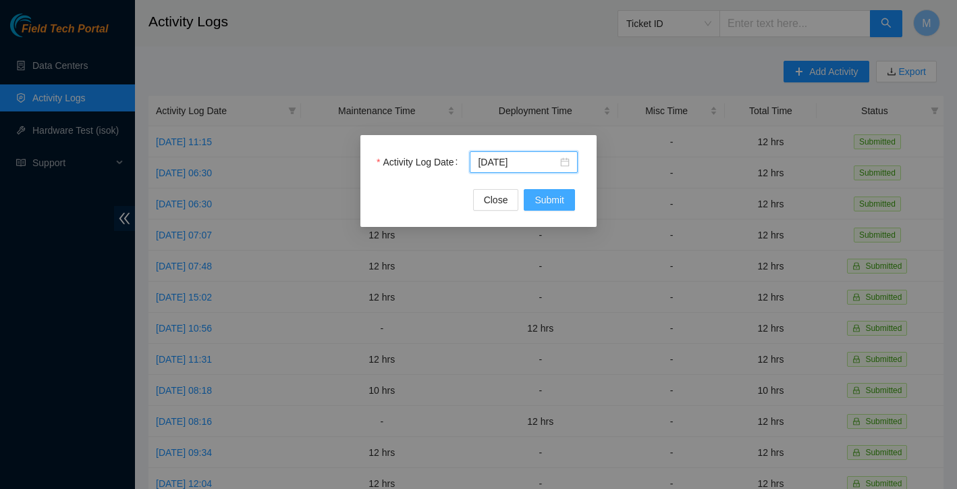
click at [559, 201] on span "Submit" at bounding box center [550, 199] width 30 height 15
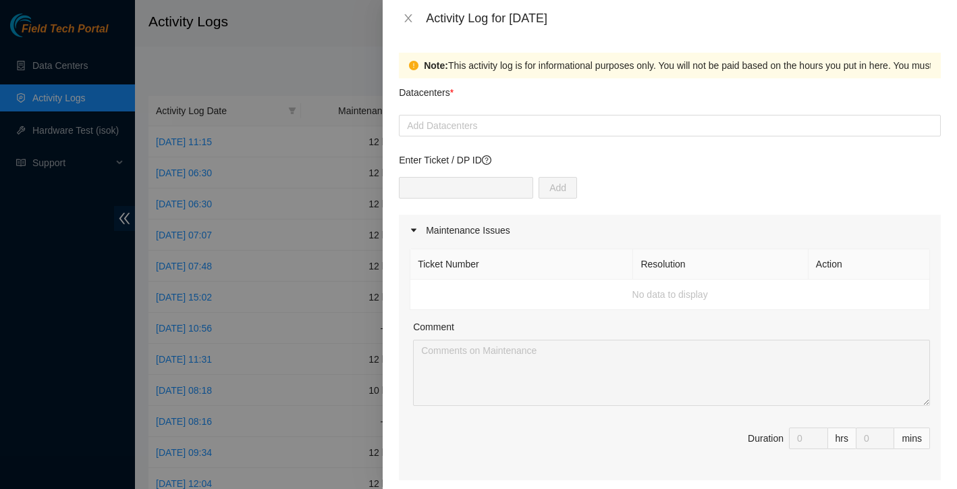
scroll to position [28, 0]
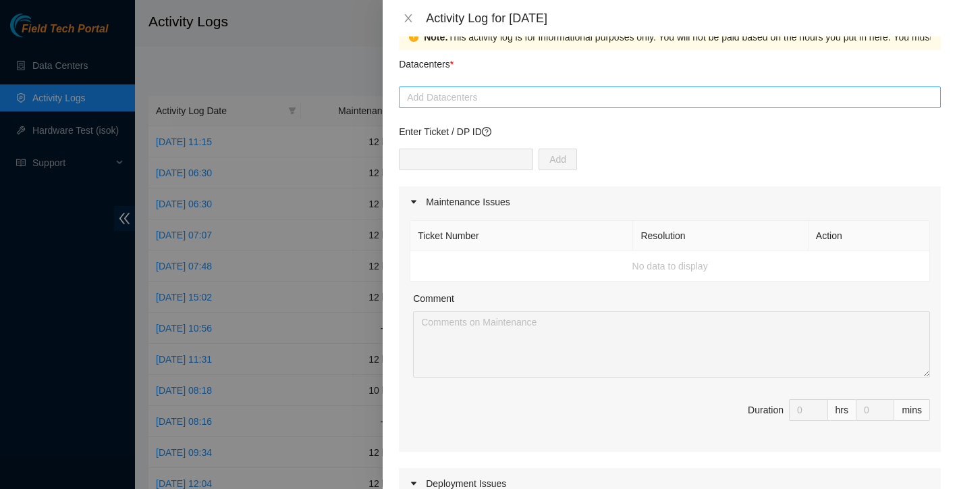
click at [529, 99] on div at bounding box center [669, 97] width 535 height 16
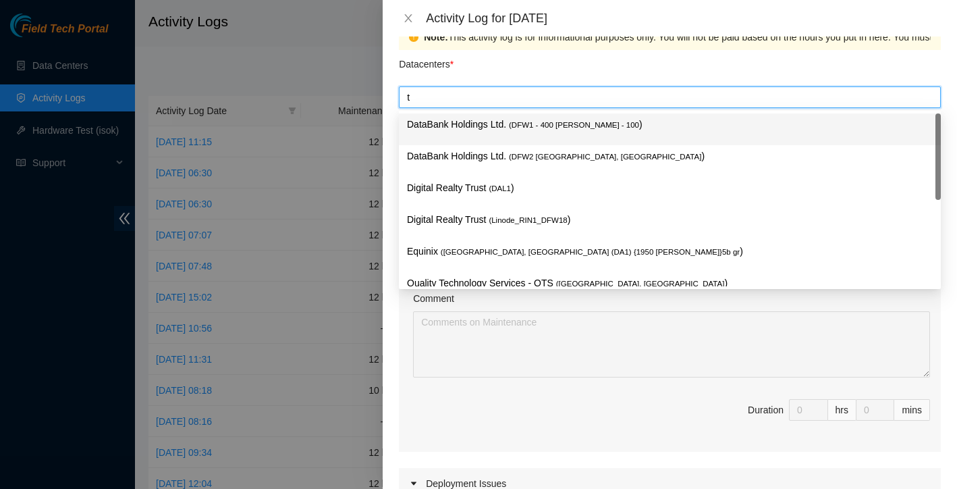
type input "te"
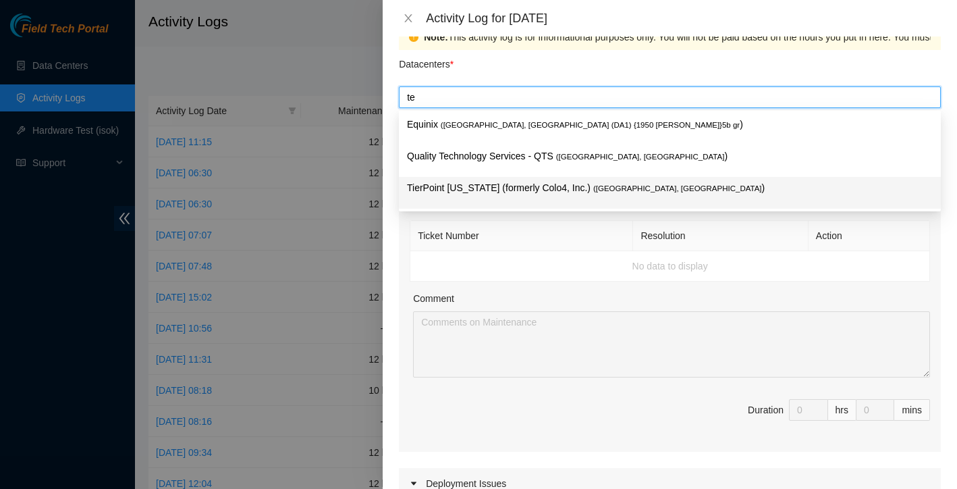
click at [533, 182] on p "TierPoint [US_STATE] (formerly Colo4, Inc.) ( [GEOGRAPHIC_DATA], [GEOGRAPHIC_DA…" at bounding box center [670, 188] width 526 height 16
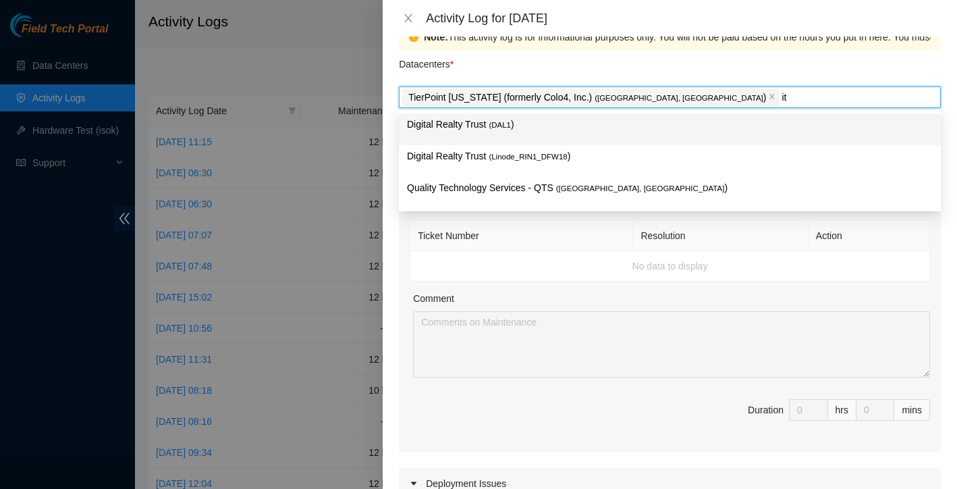
type input "i"
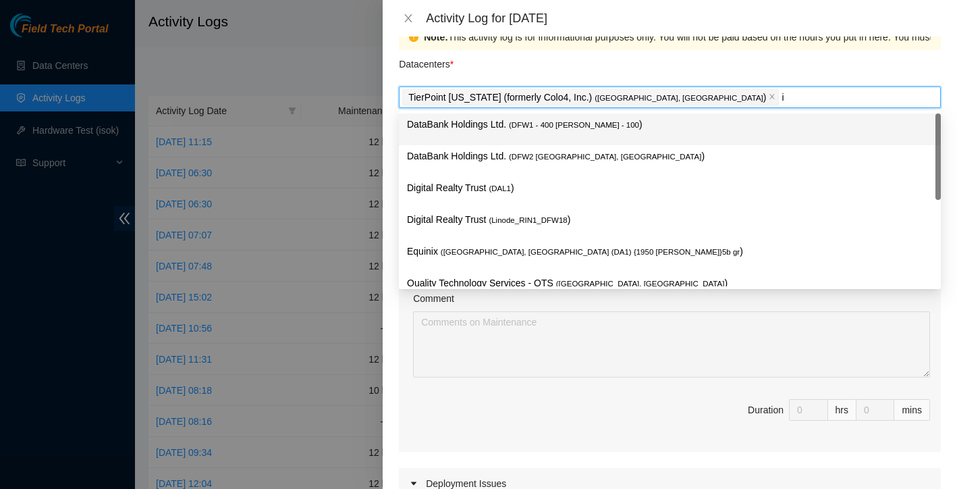
scroll to position [24, 0]
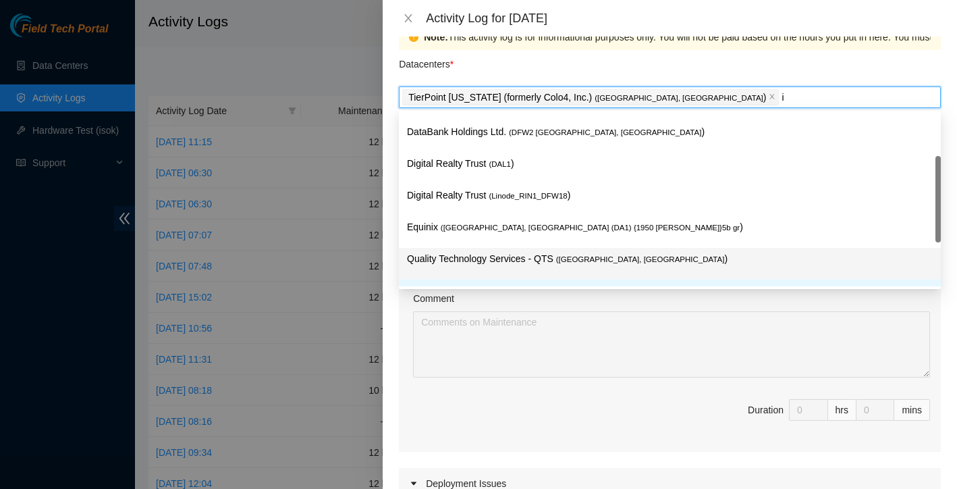
click at [560, 259] on p "Quality Technology Services - QTS ( [GEOGRAPHIC_DATA], [GEOGRAPHIC_DATA] )" at bounding box center [670, 259] width 526 height 16
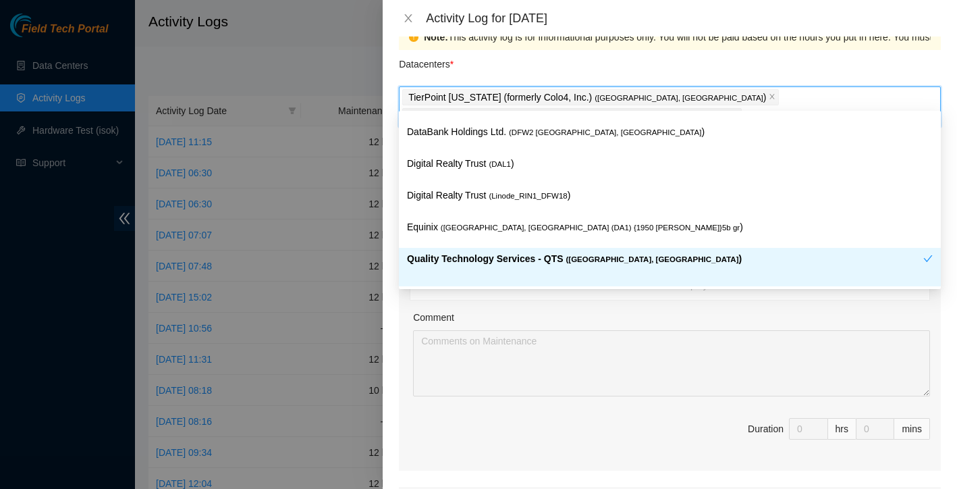
click at [390, 382] on div "Note: This activity log is for informational purposes only. You will not be pai…" at bounding box center [670, 262] width 575 height 452
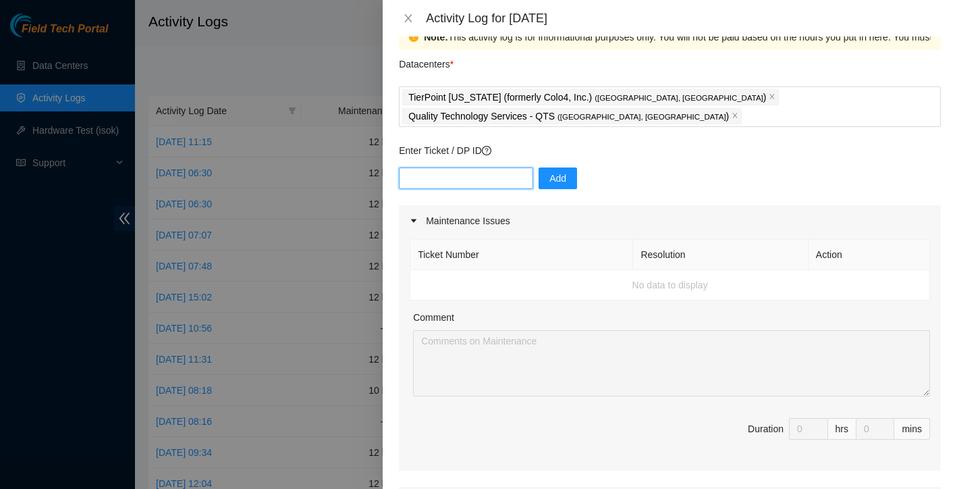
click at [469, 167] on input "text" at bounding box center [466, 178] width 134 height 22
paste input "DP79328"
type input "DP79328"
click at [566, 171] on span "Add" at bounding box center [558, 178] width 17 height 15
click at [437, 167] on input "text" at bounding box center [466, 178] width 134 height 22
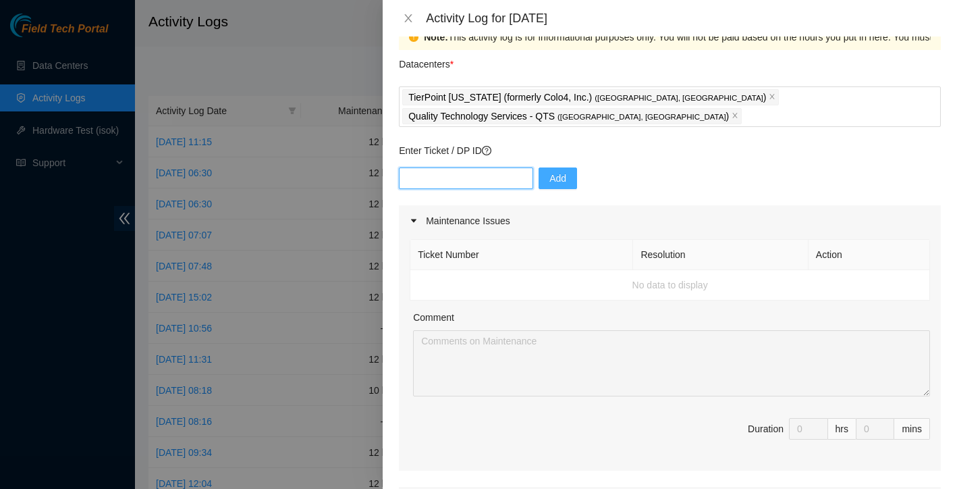
paste input "DP80205"
type input "DP80205"
click at [568, 167] on button "Add" at bounding box center [558, 178] width 38 height 22
click at [475, 167] on input "text" at bounding box center [466, 178] width 134 height 22
paste input "B-V-5GHBSQD"
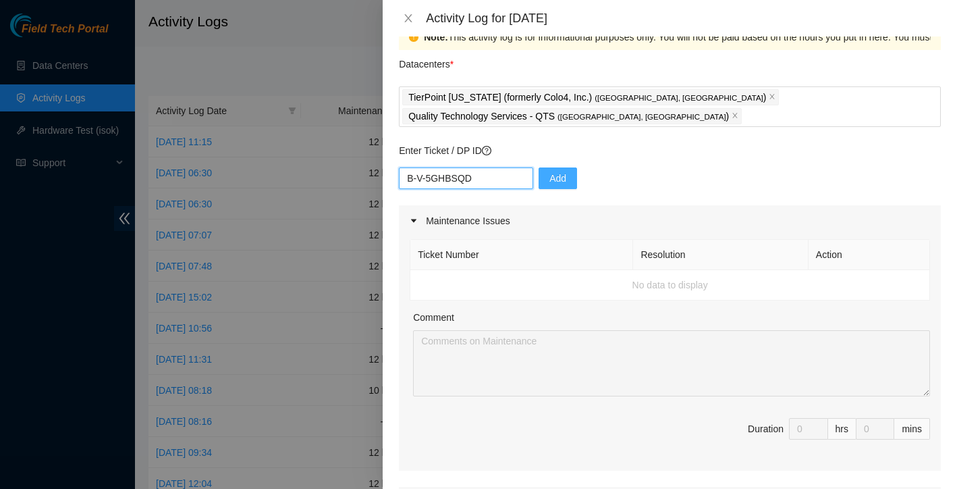
type input "B-V-5GHBSQD"
click at [552, 171] on span "Add" at bounding box center [558, 178] width 17 height 15
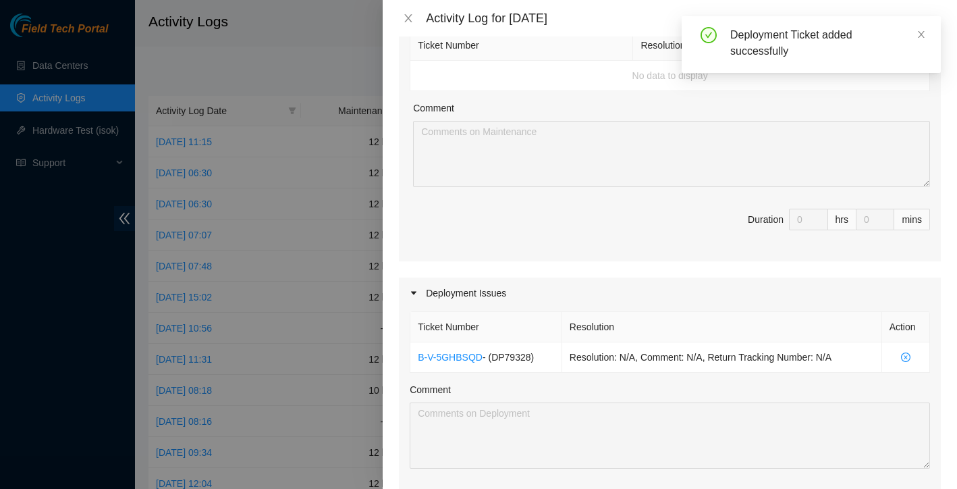
scroll to position [406, 0]
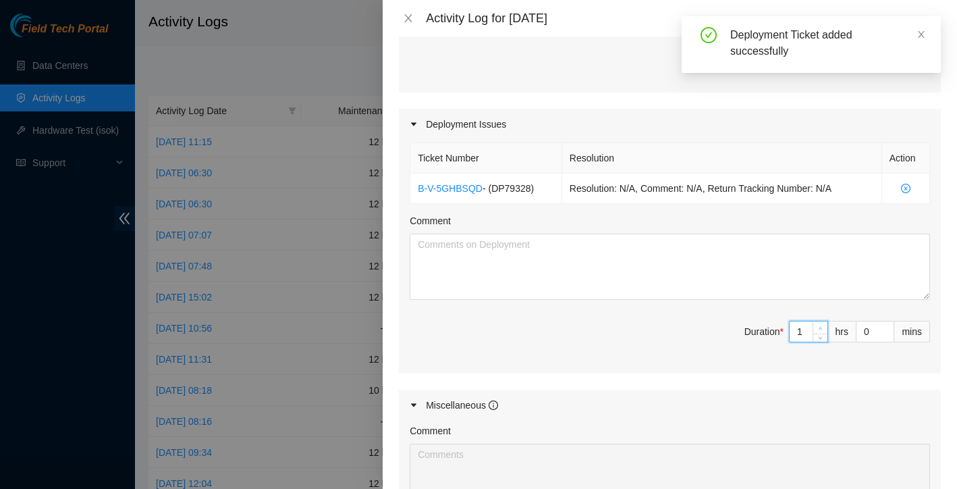
type input "1"
click at [813, 321] on span "Increase Value" at bounding box center [820, 327] width 15 height 12
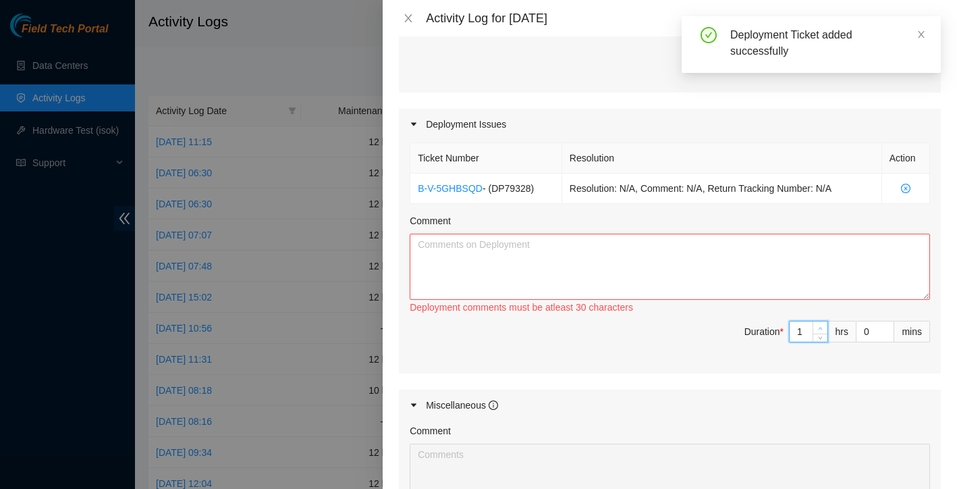
type input "2"
click at [822, 326] on icon "up" at bounding box center [820, 328] width 5 height 5
type input "3"
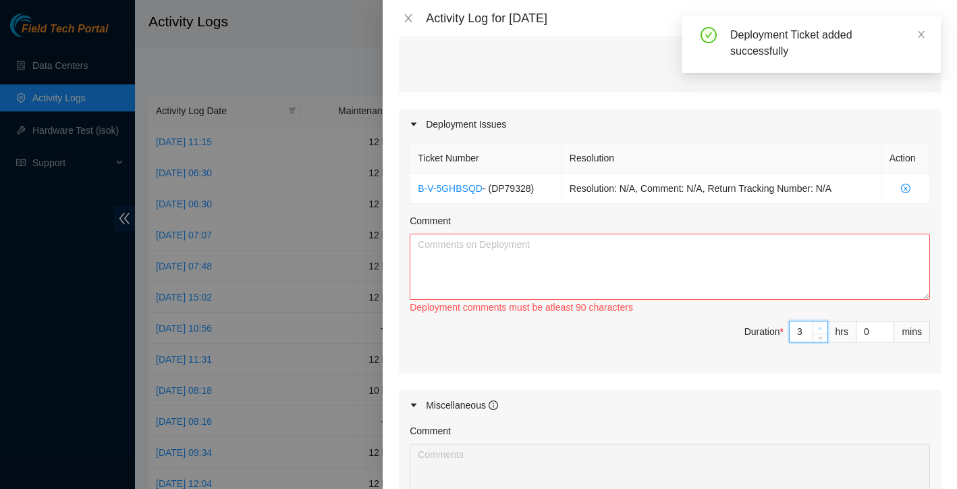
click at [822, 326] on icon "up" at bounding box center [820, 328] width 5 height 5
type input "4"
click at [822, 326] on icon "up" at bounding box center [820, 328] width 5 height 5
type input "5"
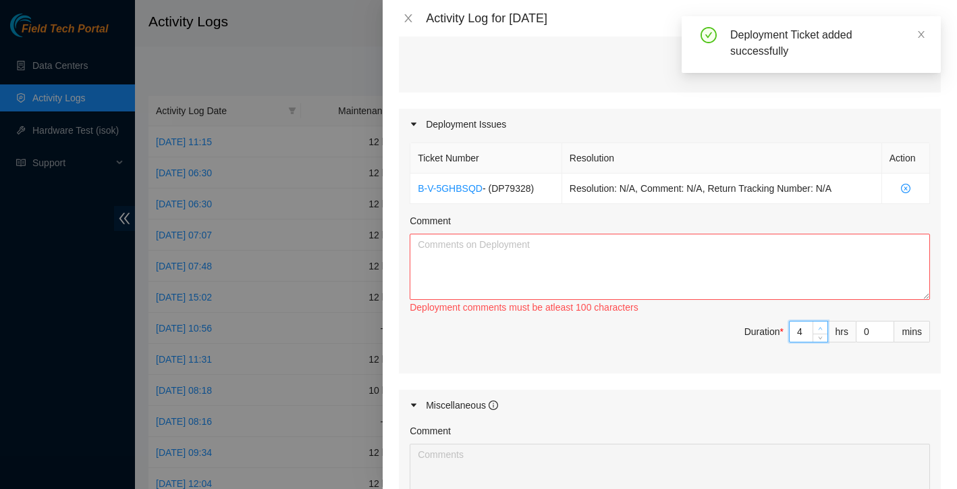
type input "5"
click at [822, 326] on icon "up" at bounding box center [820, 328] width 5 height 5
type input "6"
click at [822, 326] on icon "up" at bounding box center [820, 328] width 5 height 5
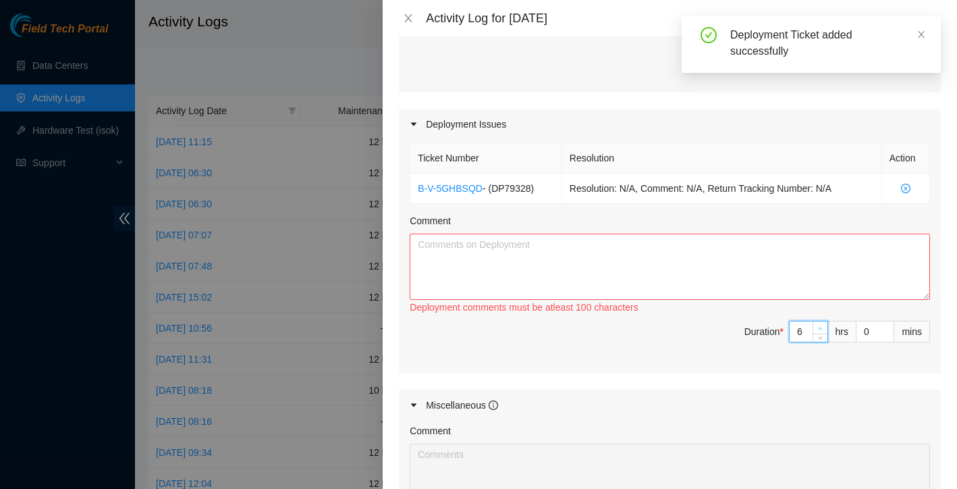
type input "7"
click at [822, 326] on icon "up" at bounding box center [820, 328] width 5 height 5
type input "8"
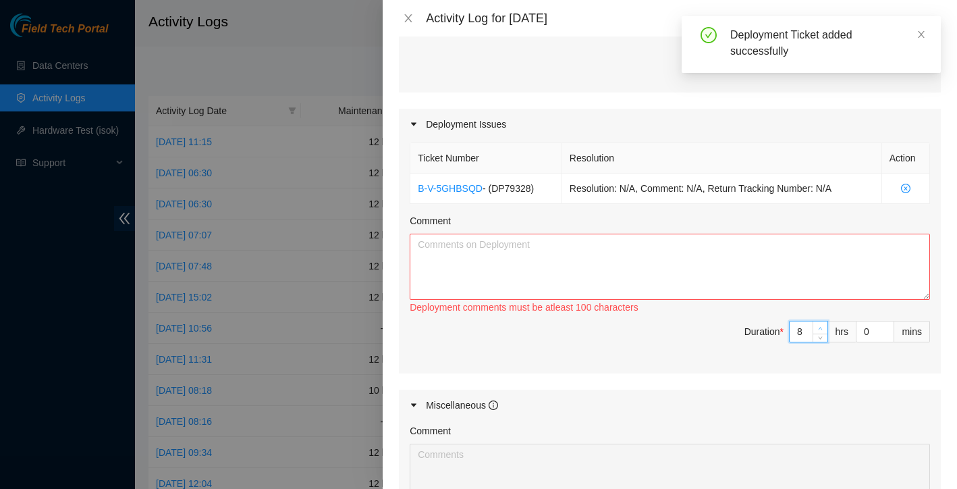
click at [822, 326] on icon "up" at bounding box center [820, 328] width 5 height 5
type input "9"
click at [822, 326] on icon "up" at bounding box center [820, 328] width 5 height 5
type input "10"
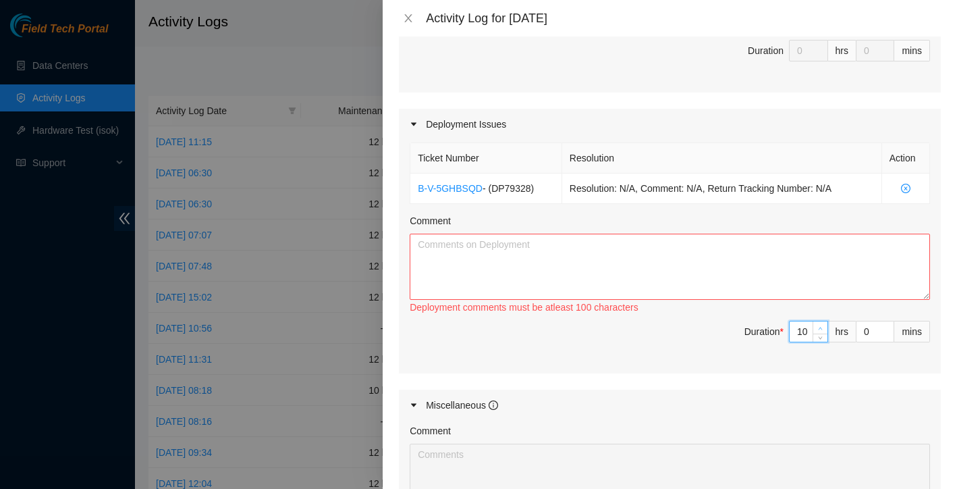
type input "10"
click at [822, 326] on icon "up" at bounding box center [820, 328] width 5 height 5
type input "11"
click at [822, 326] on icon "up" at bounding box center [820, 328] width 5 height 5
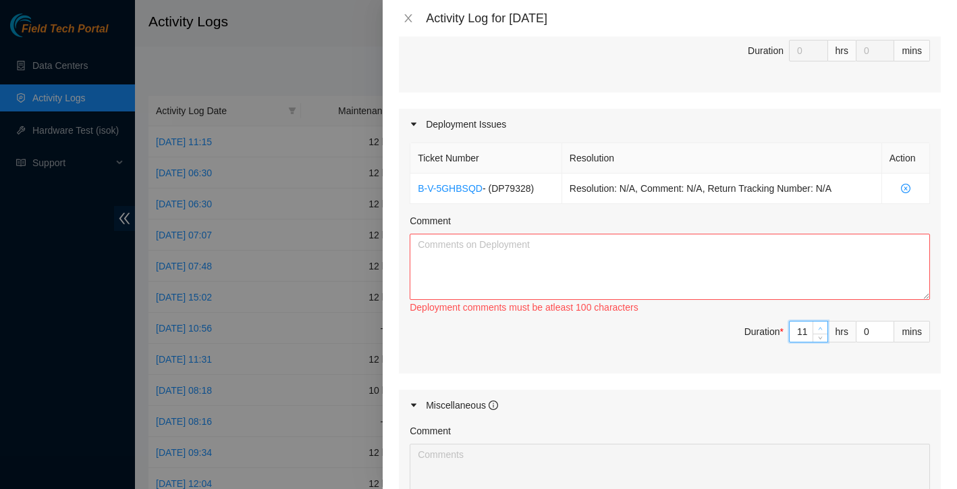
type input "12"
click at [822, 326] on icon "up" at bounding box center [820, 328] width 5 height 5
click at [737, 261] on textarea "Comment" at bounding box center [670, 267] width 520 height 66
paste textarea "Loremips Dol – Sitame, Consectet 96ad El Seddoe, T incidi utlabo ETD Magnaa eni…"
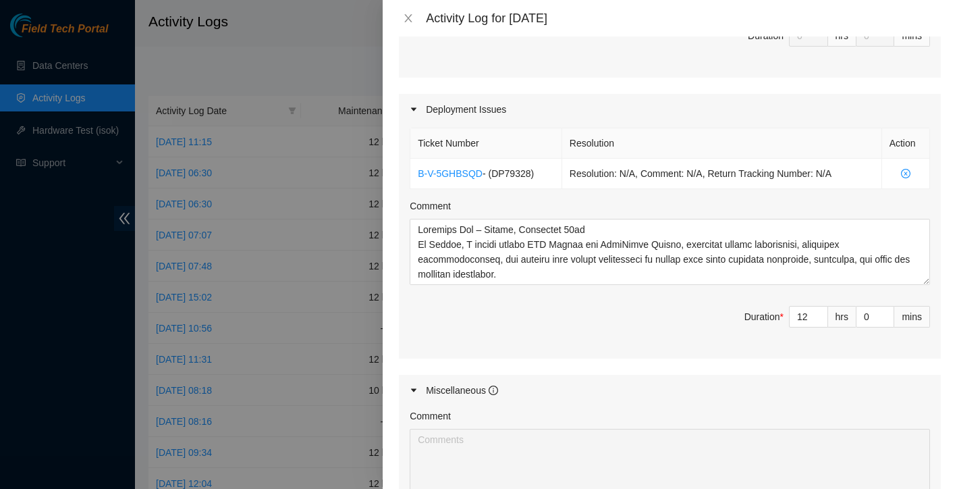
scroll to position [414, 0]
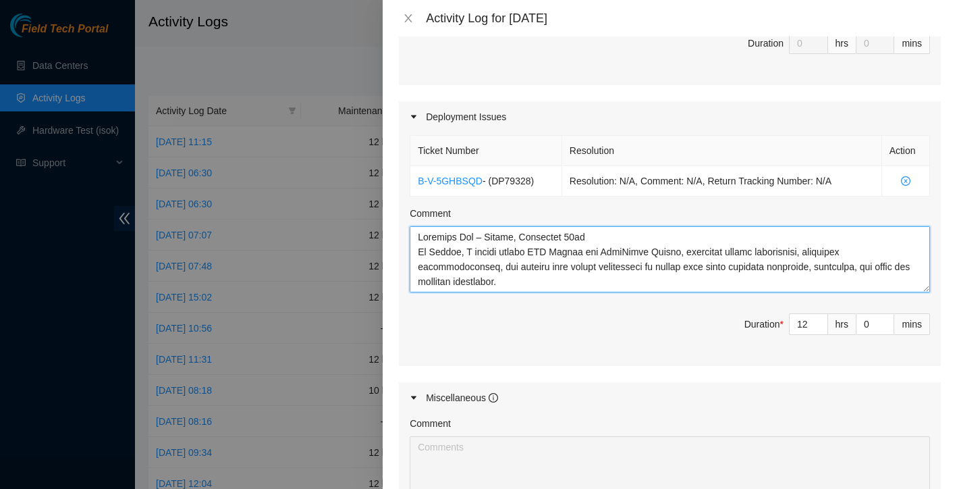
drag, startPoint x: 464, startPoint y: 233, endPoint x: 415, endPoint y: 212, distance: 54.2
click at [415, 226] on textarea "Comment" at bounding box center [670, 259] width 520 height 66
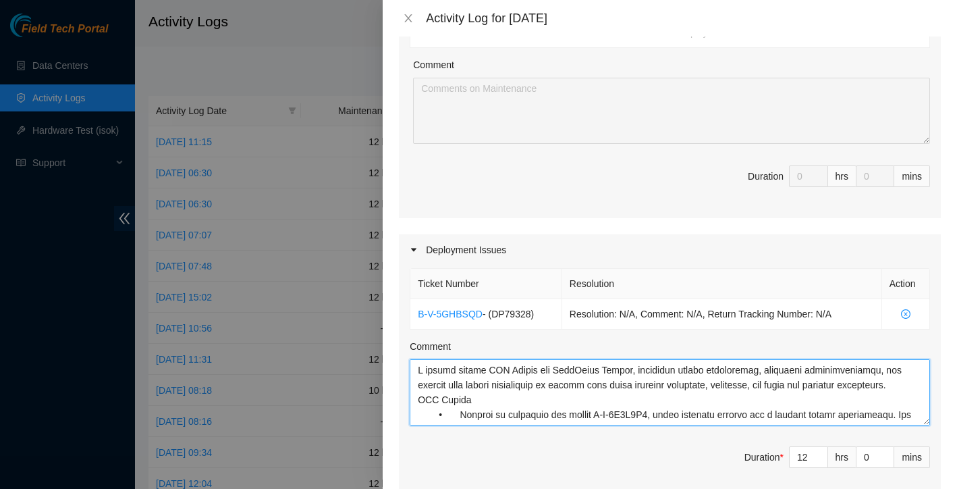
scroll to position [312, 0]
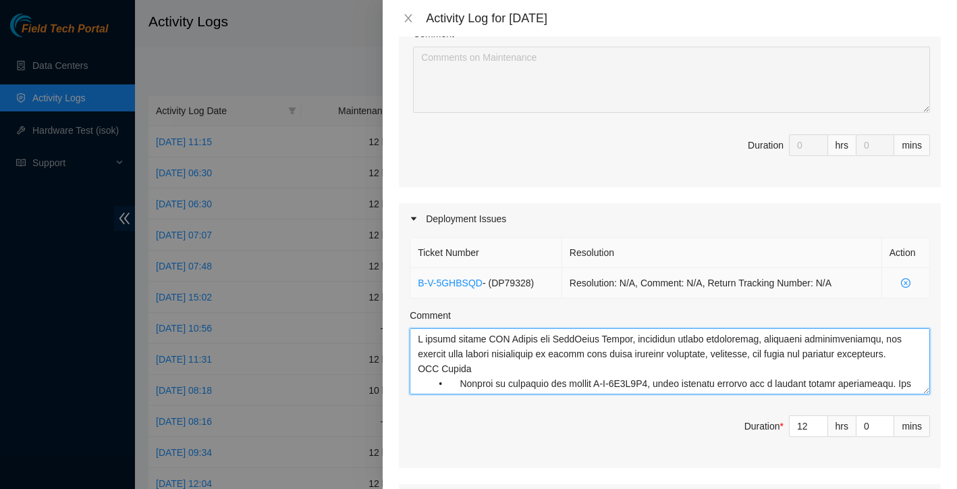
type textarea "L ipsumd sitame CON Adipis eli SeddOeius Tempor, incididun utlabo etdoloremag, …"
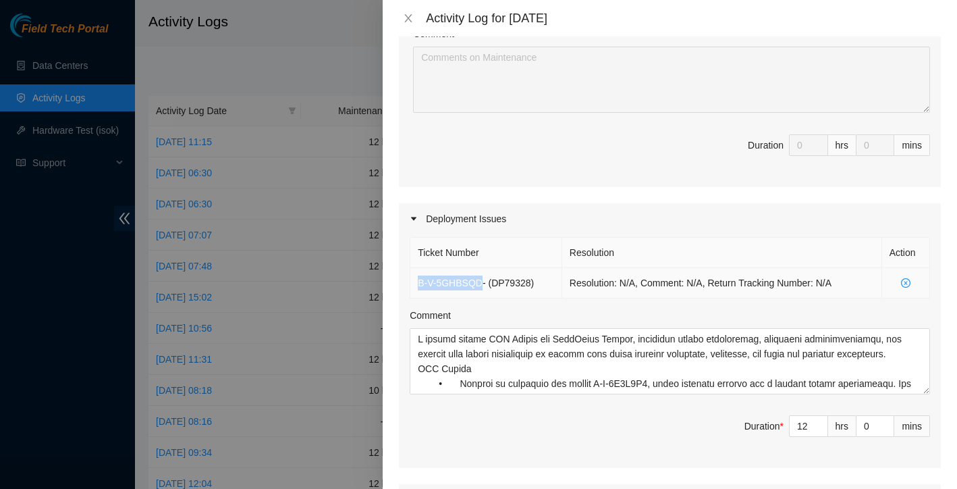
drag, startPoint x: 415, startPoint y: 263, endPoint x: 482, endPoint y: 265, distance: 66.9
click at [482, 268] on td "B-V-5GHBSQD - ( DP79328 )" at bounding box center [486, 283] width 152 height 30
copy link "B-V-5GHBSQD"
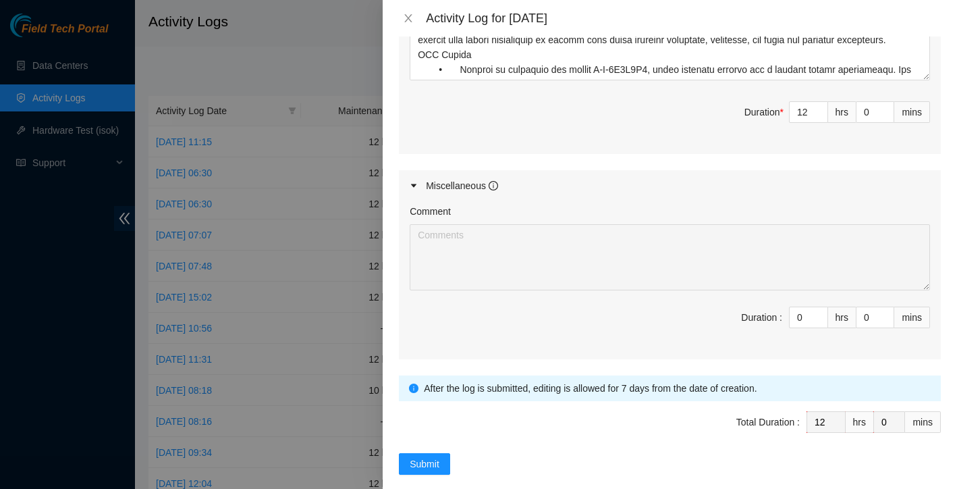
scroll to position [625, 0]
click at [408, 18] on icon "close" at bounding box center [408, 18] width 7 height 8
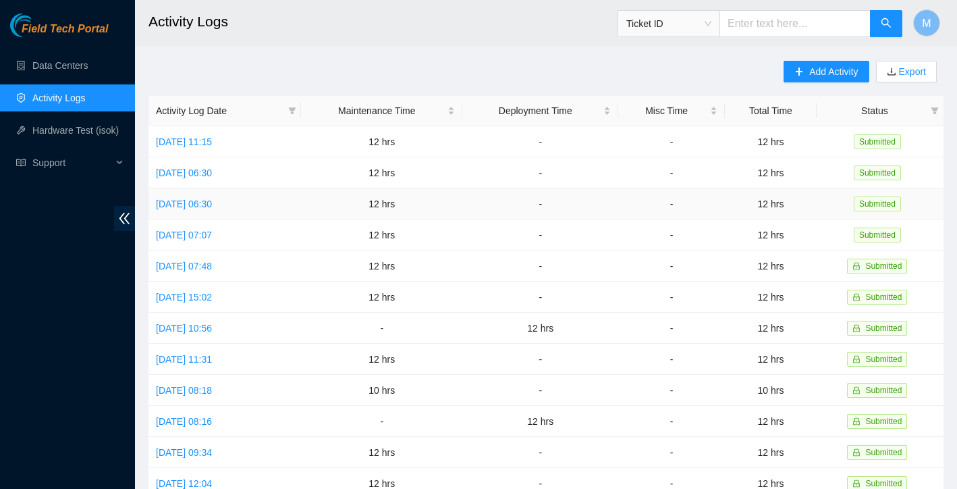
scroll to position [0, 0]
